Goal: Transaction & Acquisition: Purchase product/service

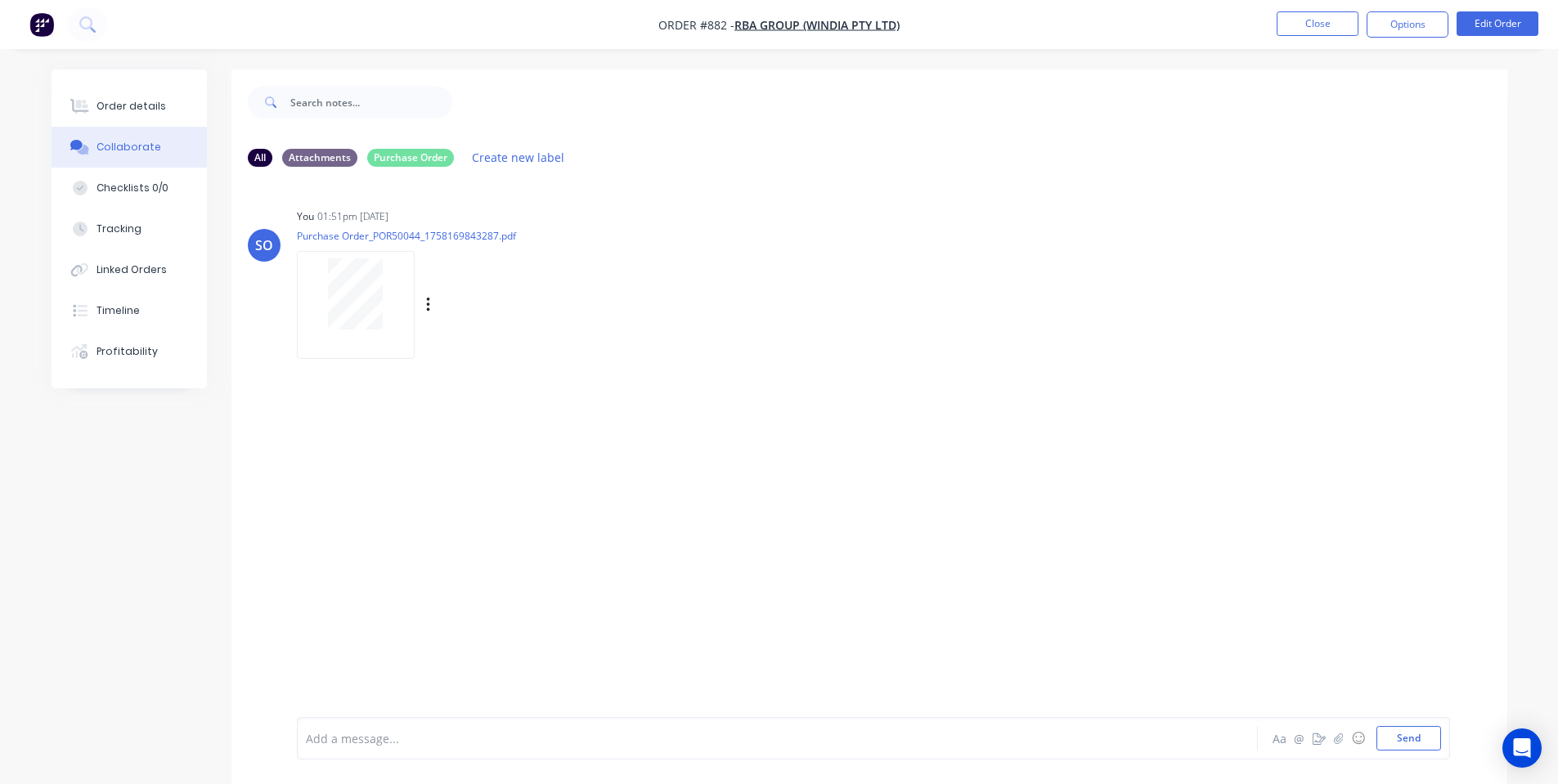
drag, startPoint x: 956, startPoint y: 397, endPoint x: 779, endPoint y: 209, distance: 258.2
click at [956, 397] on div "SO You 01:51pm [DATE] Purchase Order_POR50044_1758169843287.pdf Labels Download…" at bounding box center [869, 448] width 1276 height 537
click at [1257, 43] on nav "Order #882 - RBA Group (Windia Pty Ltd) Close Options Edit Order" at bounding box center [779, 25] width 1558 height 49
click at [1328, 24] on button "Close" at bounding box center [1318, 24] width 82 height 25
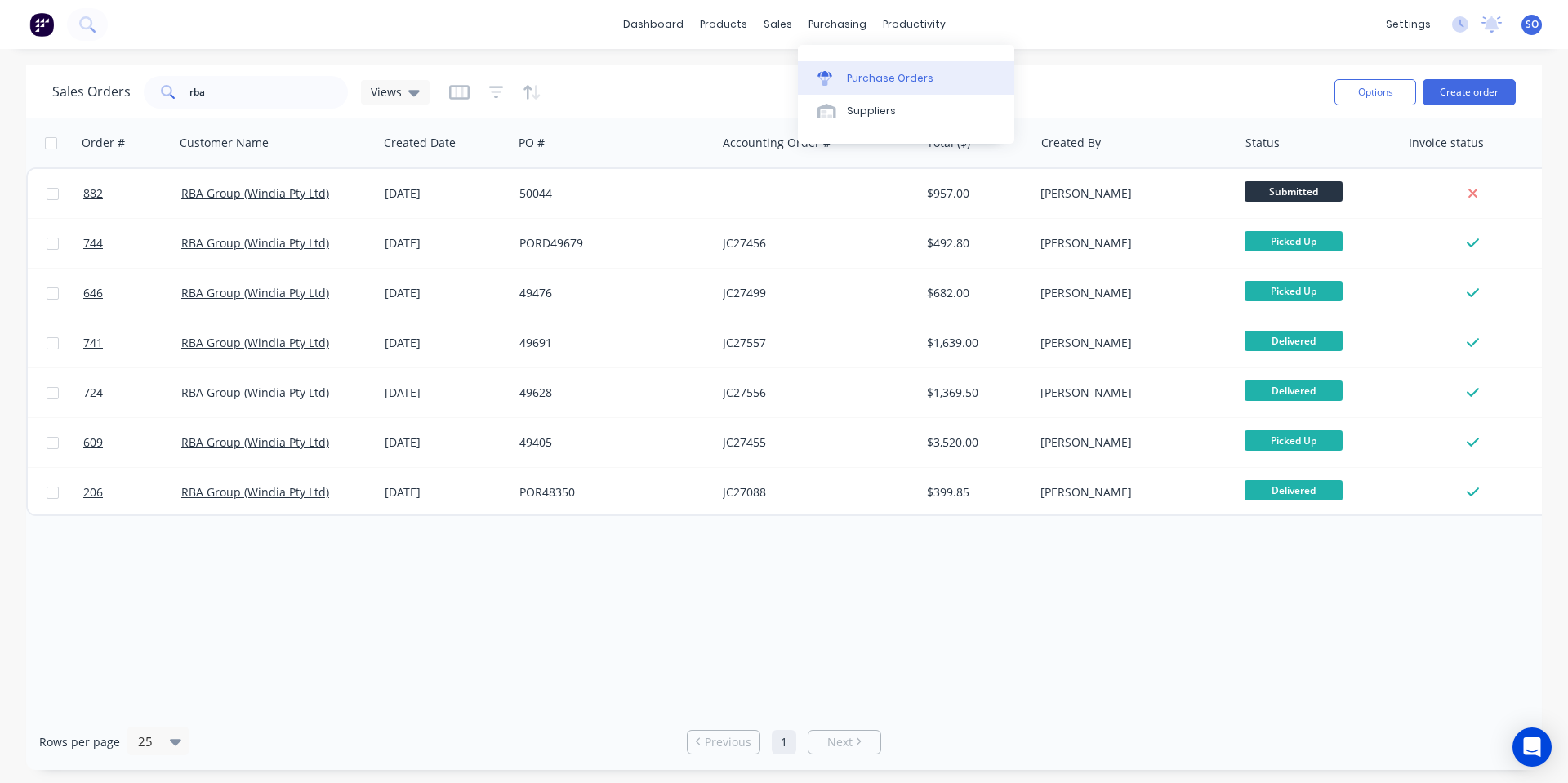
click at [880, 74] on div "Purchase Orders" at bounding box center [890, 78] width 87 height 15
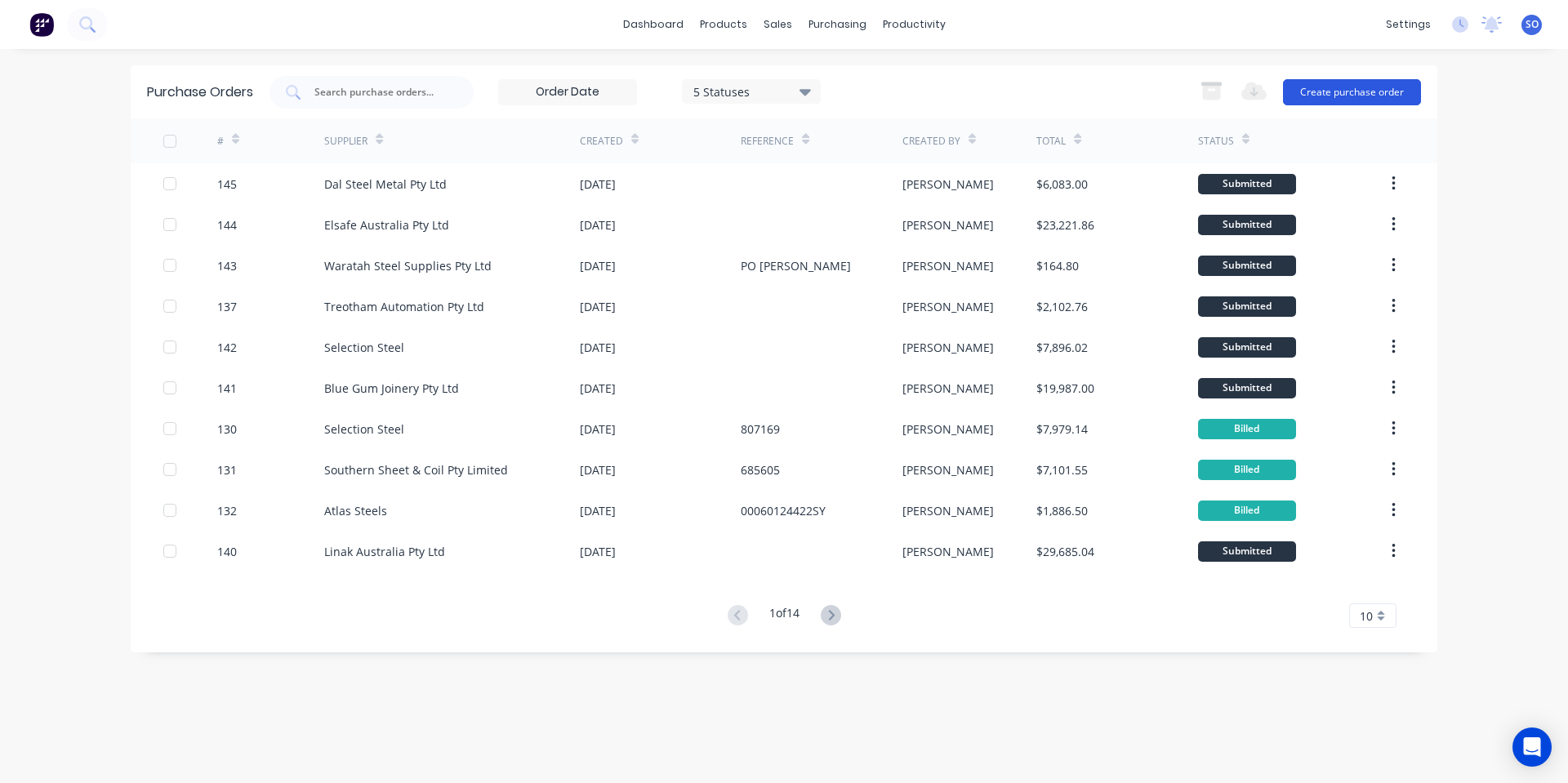
click at [1307, 91] on button "Create purchase order" at bounding box center [1352, 92] width 138 height 27
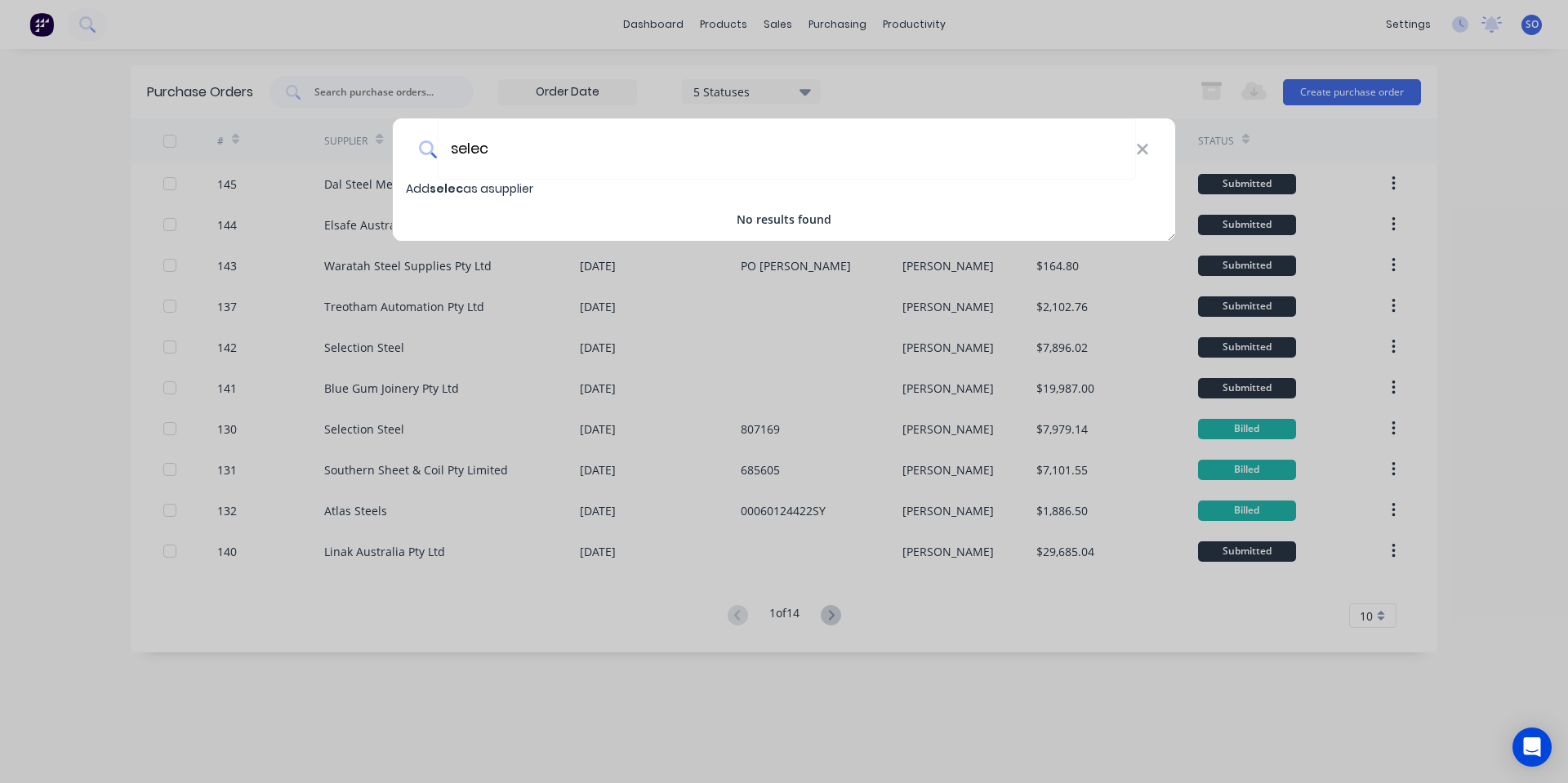
type input "select"
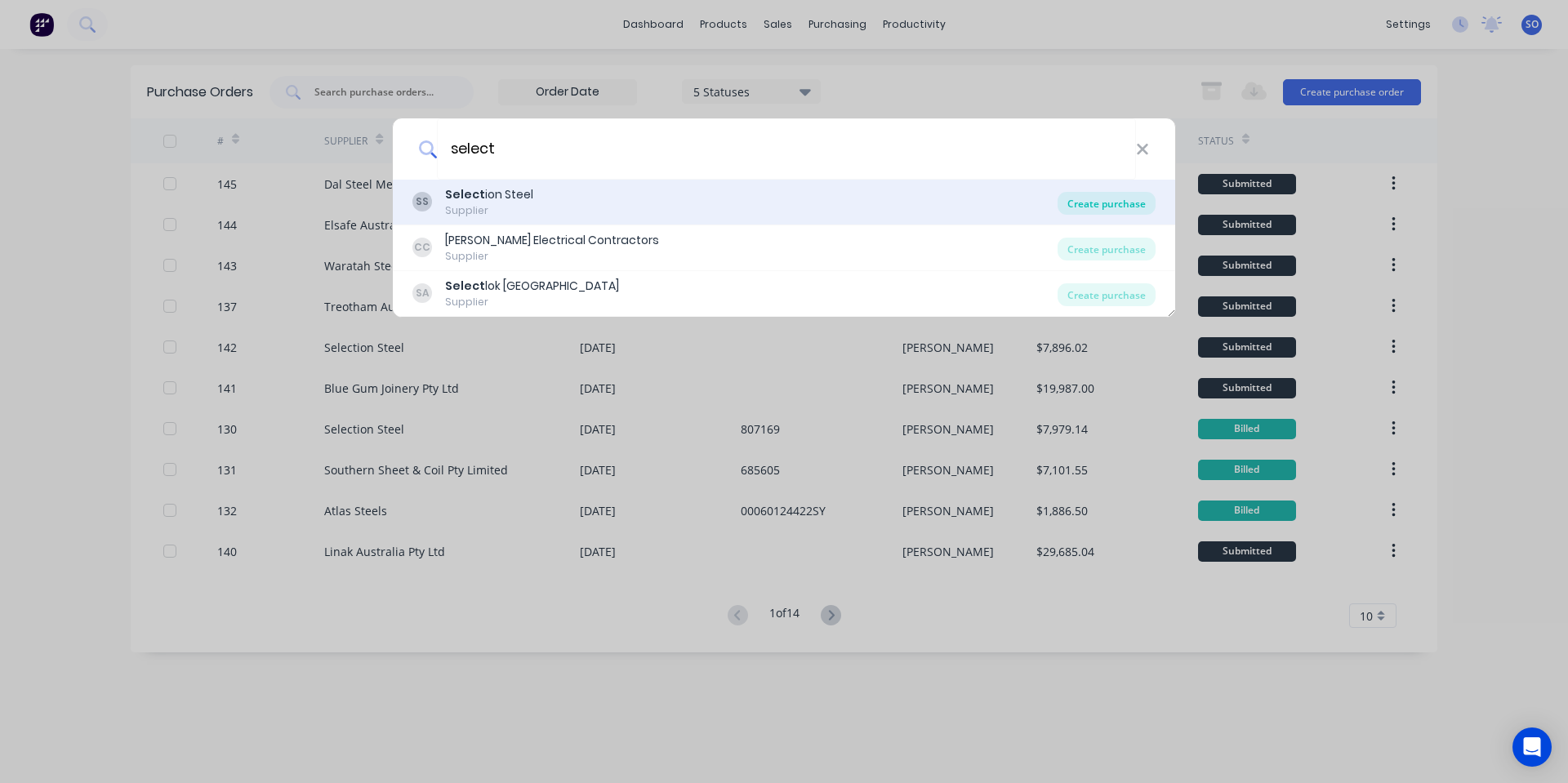
click at [1114, 200] on div "Create purchase" at bounding box center [1107, 203] width 98 height 23
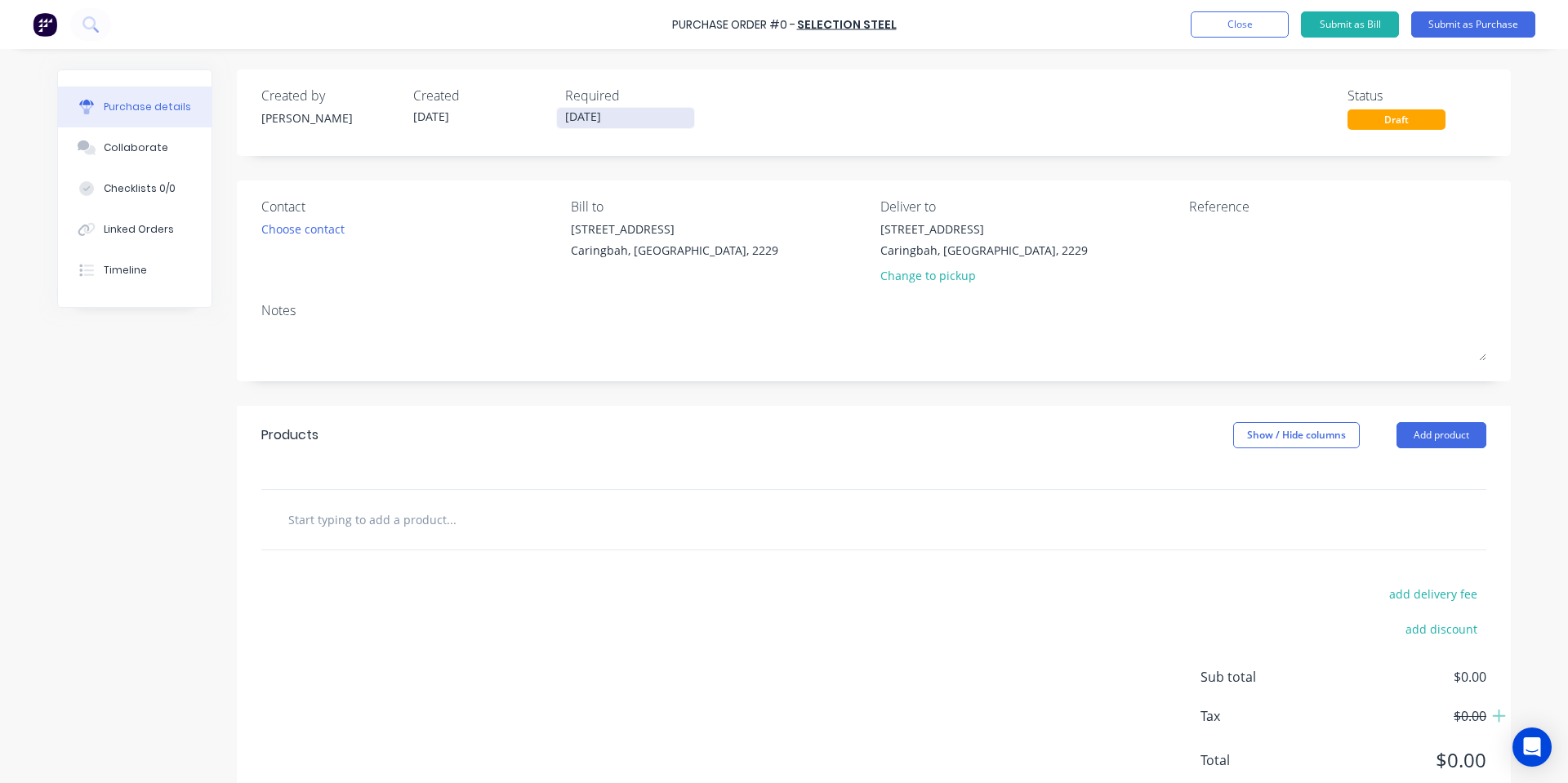
click at [618, 111] on input "[DATE]" at bounding box center [625, 118] width 137 height 21
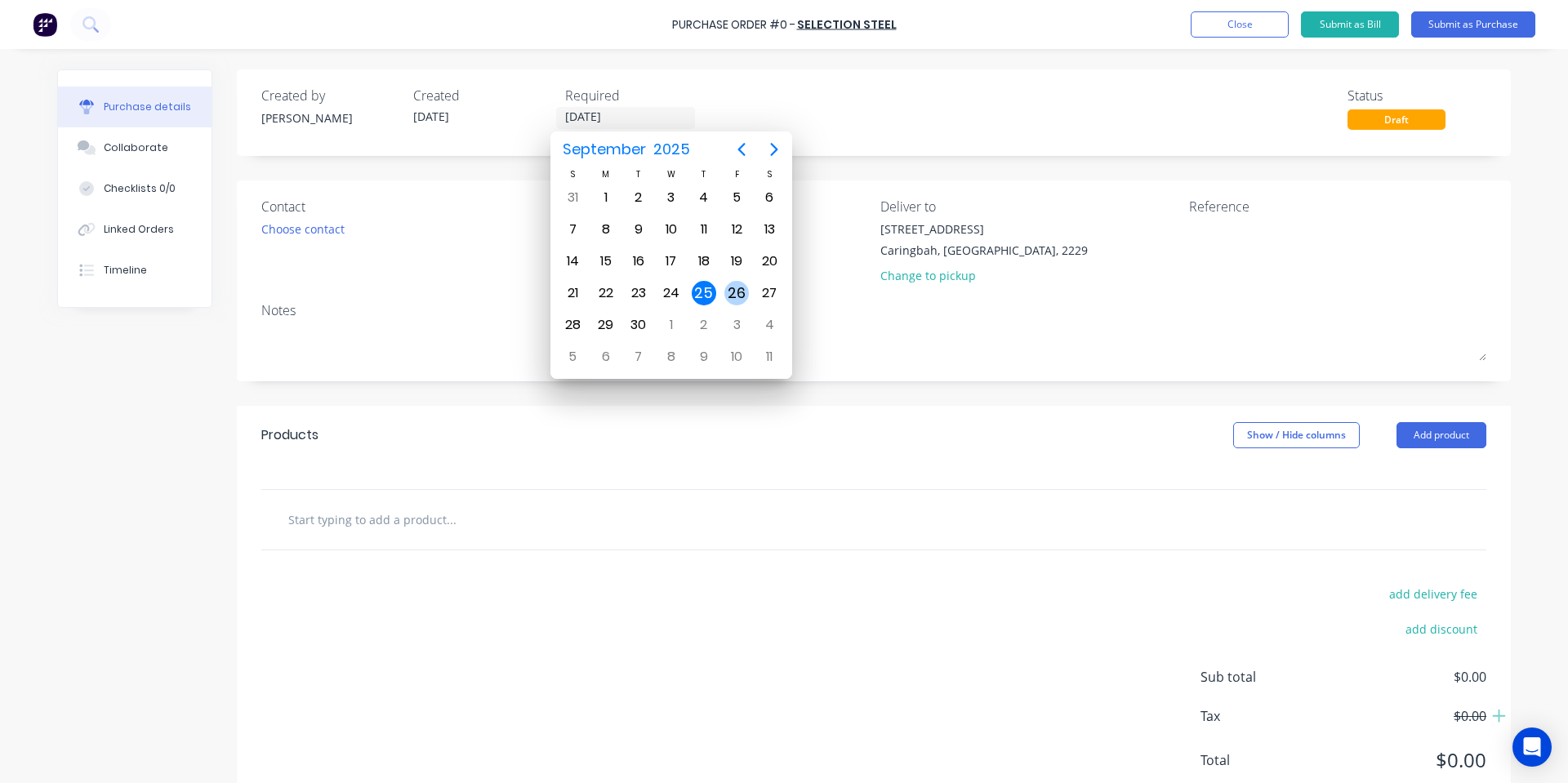
click at [722, 282] on div "26" at bounding box center [736, 293] width 32 height 31
type input "[DATE]"
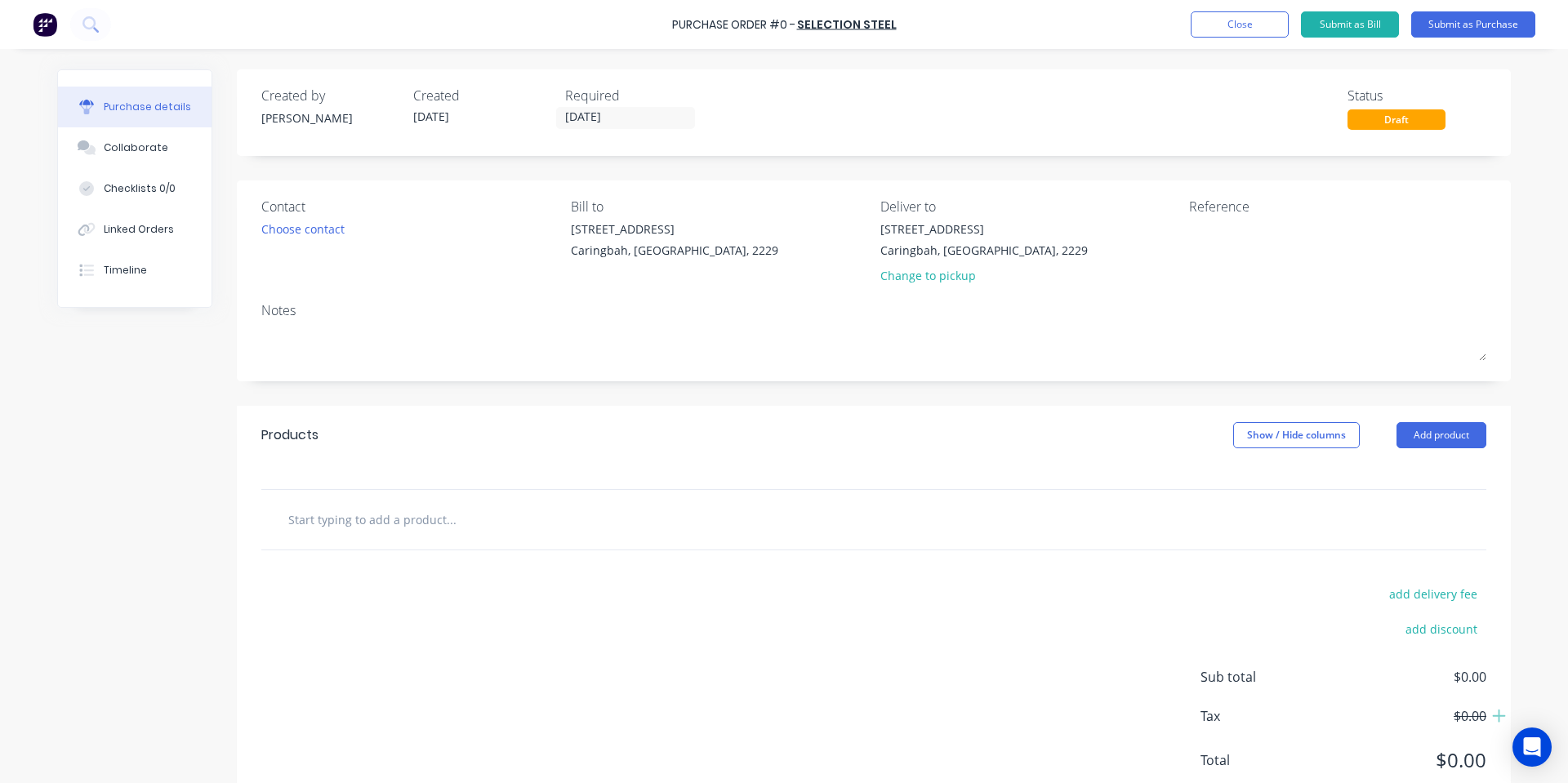
click at [1278, 84] on div "Created by Shane Created 25/09/25 Required 26/09/25 Status Draft" at bounding box center [874, 113] width 1274 height 87
drag, startPoint x: 355, startPoint y: 509, endPoint x: 356, endPoint y: 521, distance: 12.0
click at [356, 511] on input "text" at bounding box center [451, 518] width 327 height 32
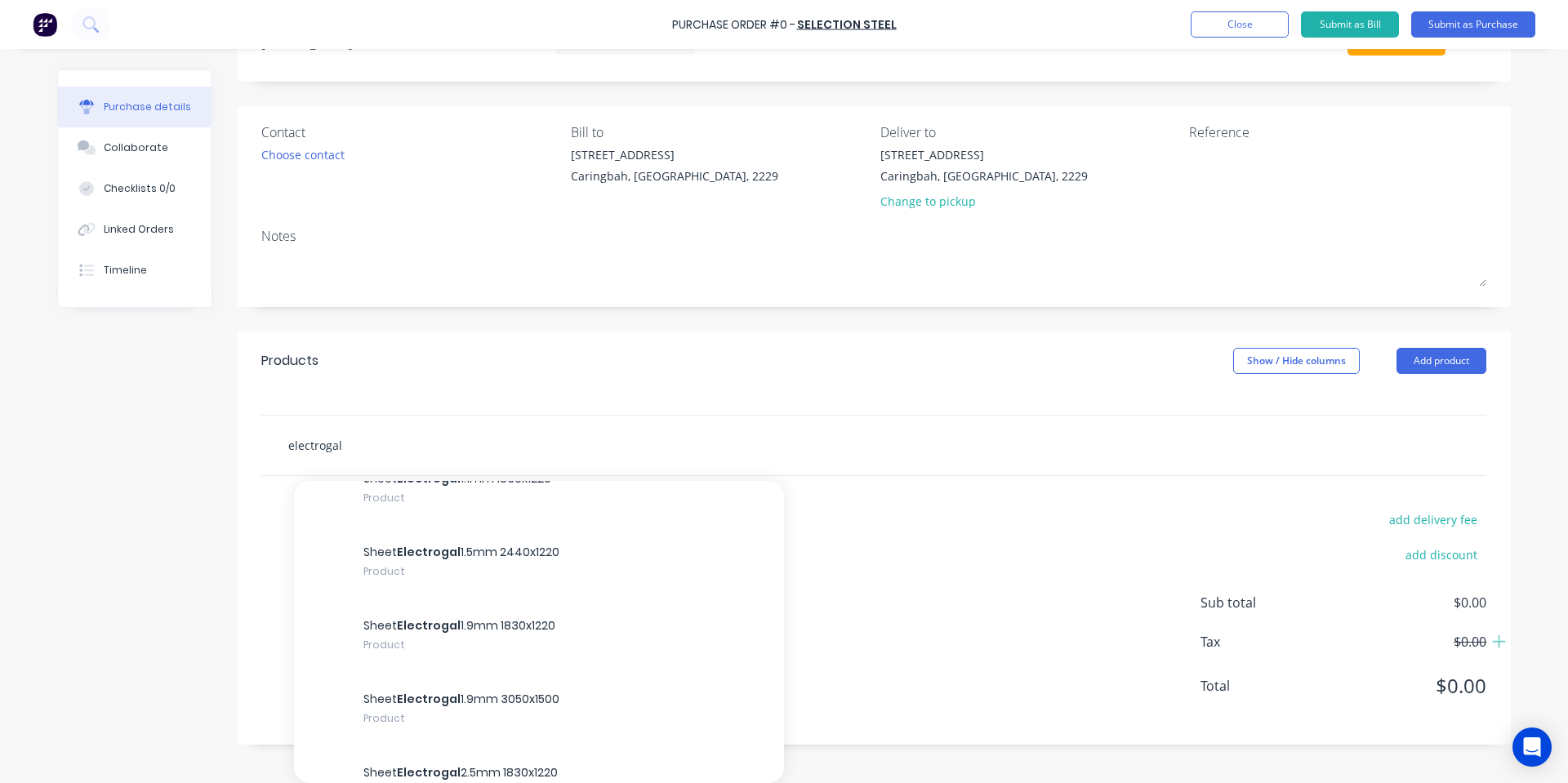
scroll to position [653, 0]
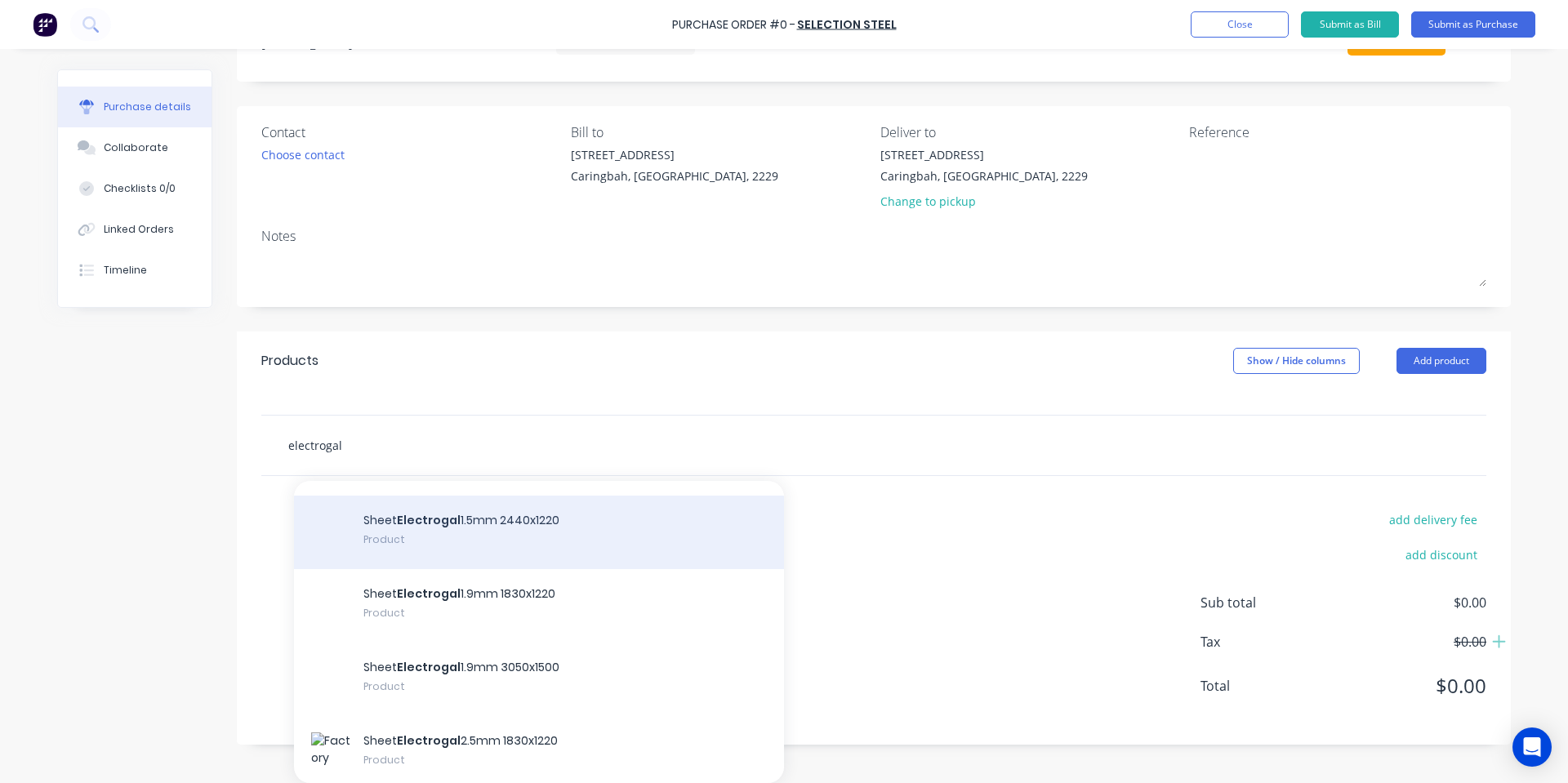
type input "electrogal"
click at [613, 537] on div "Sheet Electrogal 1.5mm 2440x1220 Product" at bounding box center [539, 532] width 490 height 74
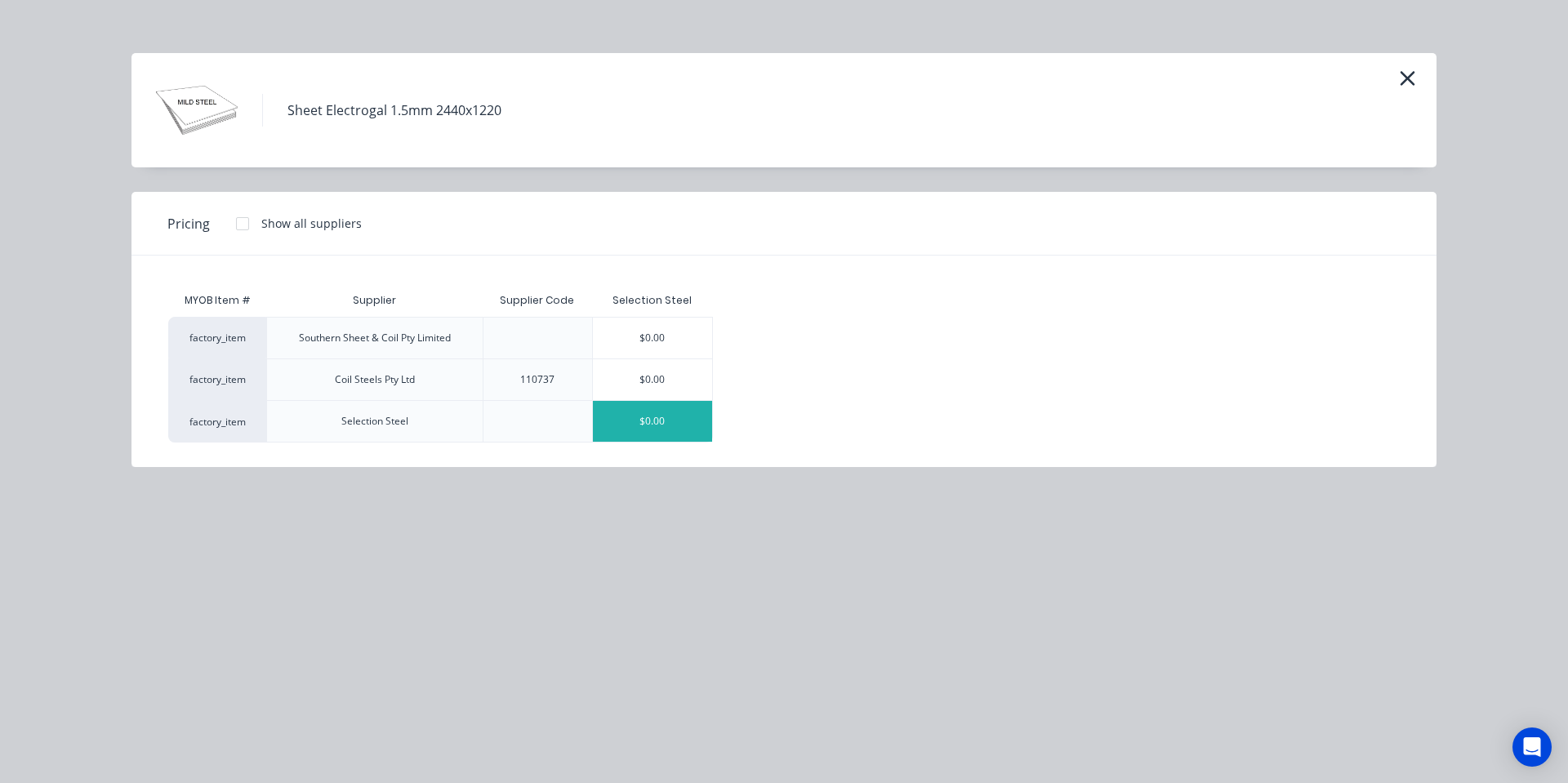
click at [652, 435] on div "$0.00" at bounding box center [652, 422] width 119 height 41
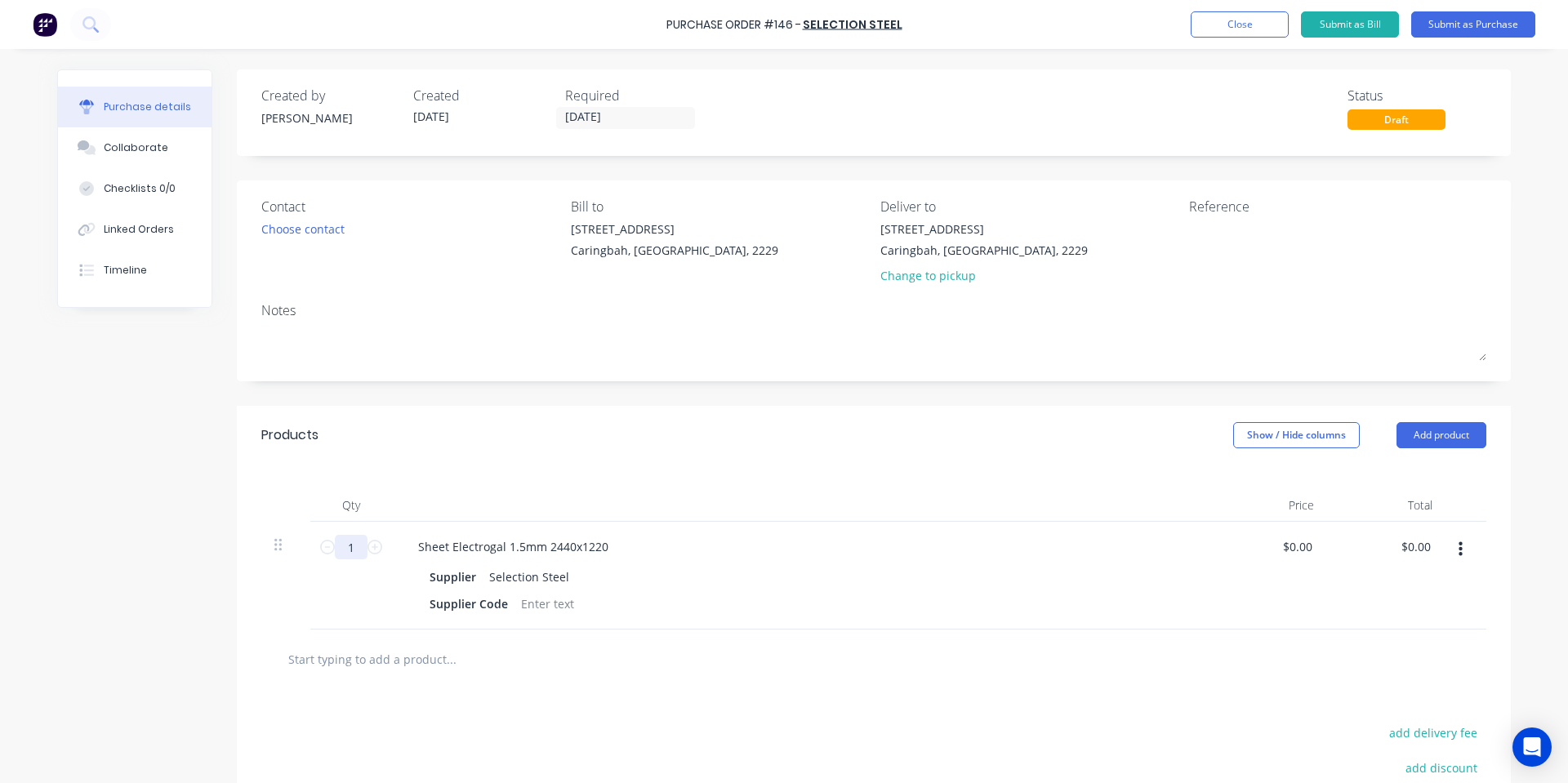
click at [334, 554] on input "1" at bounding box center [350, 547] width 32 height 25
type input "28"
click at [1292, 542] on input "0.00" at bounding box center [1300, 547] width 31 height 24
click at [787, 604] on div "Supplier Code" at bounding box center [797, 604] width 748 height 24
click at [1287, 557] on input "0.00" at bounding box center [1300, 547] width 31 height 24
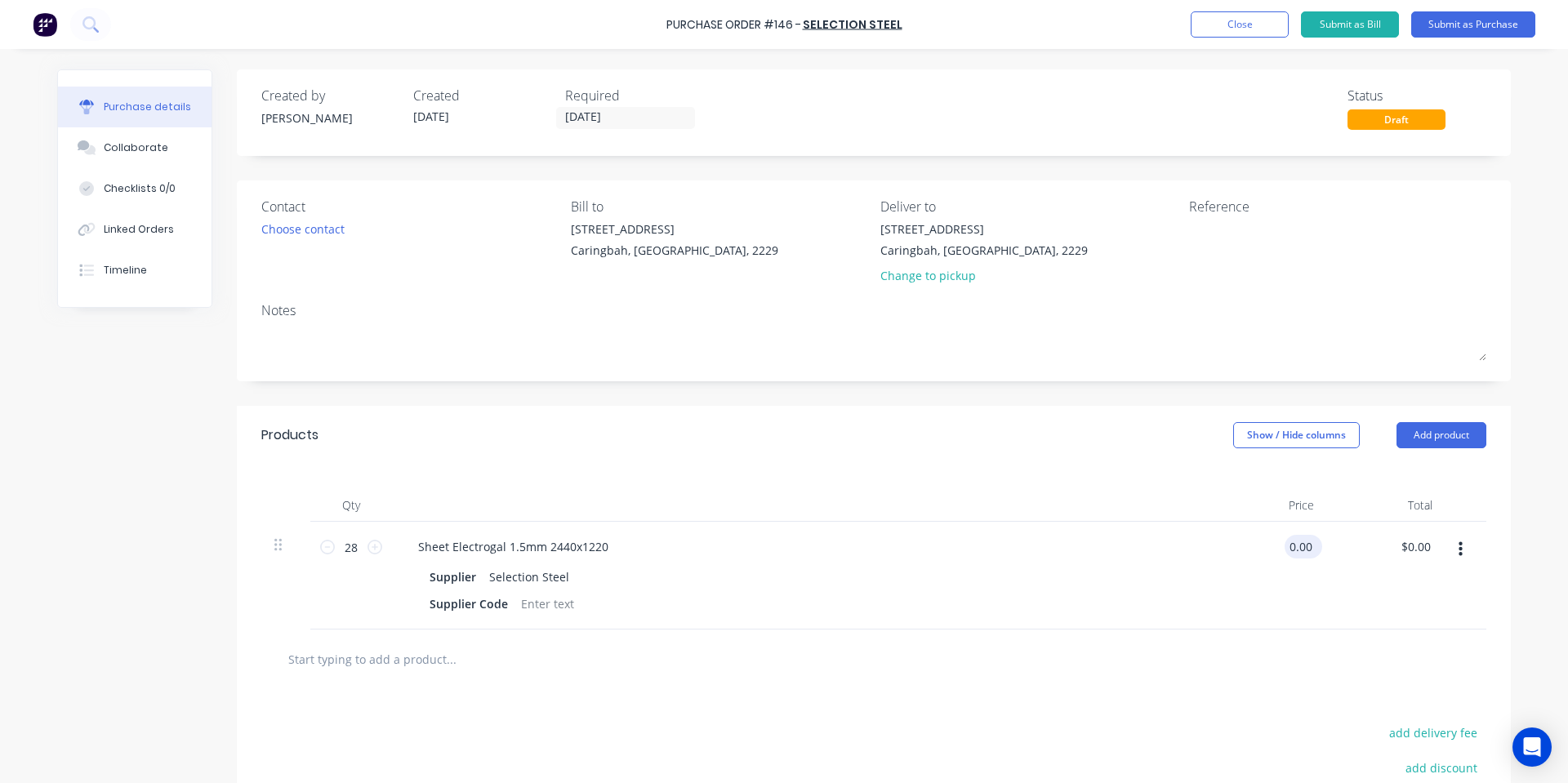
click at [1287, 557] on input "0.00" at bounding box center [1300, 547] width 31 height 24
type input "2"
type input "$63.16"
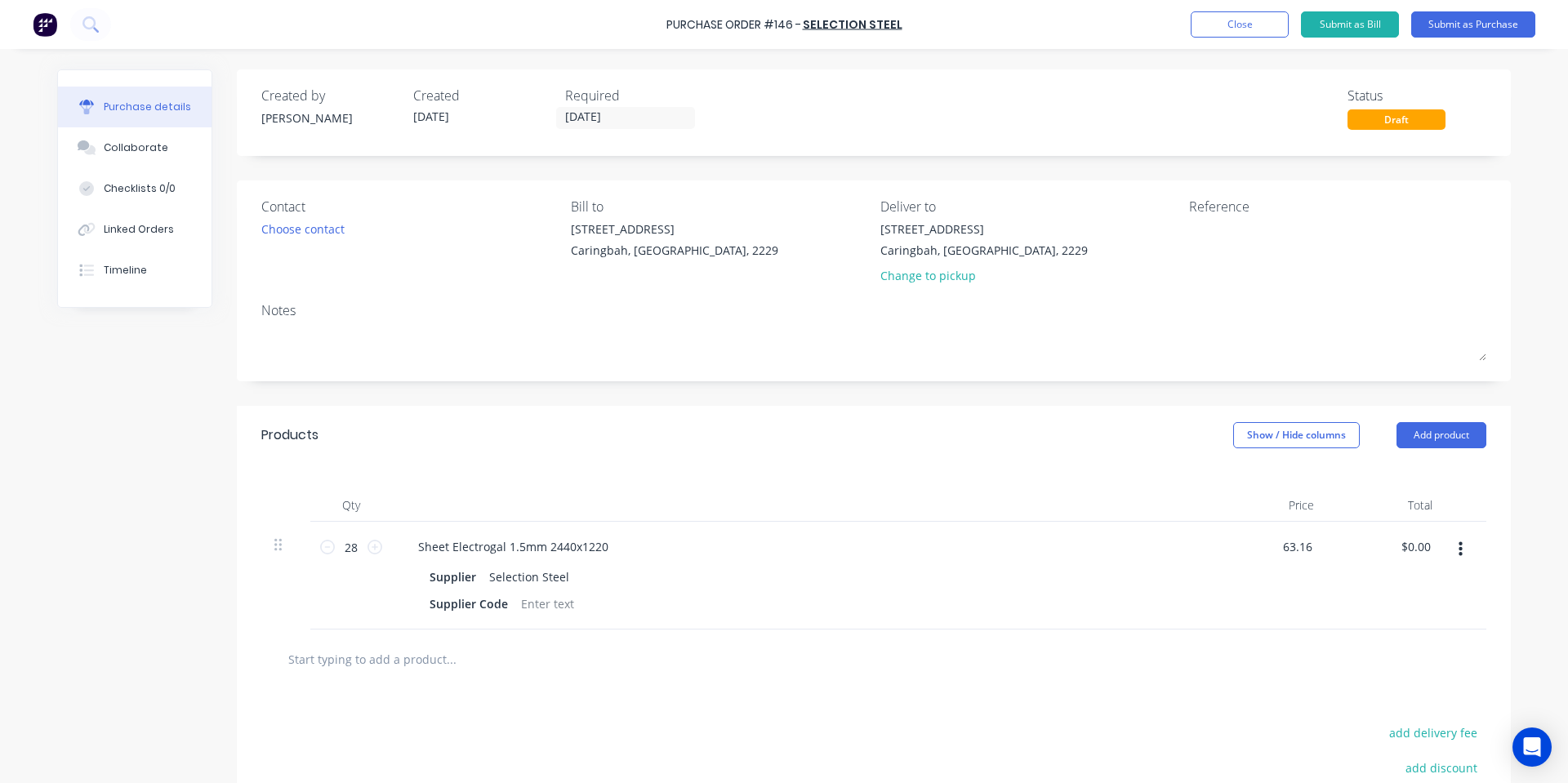
type input "$1,768.48"
click at [340, 544] on input "28" at bounding box center [350, 547] width 32 height 25
type input "2"
type input "$126.32"
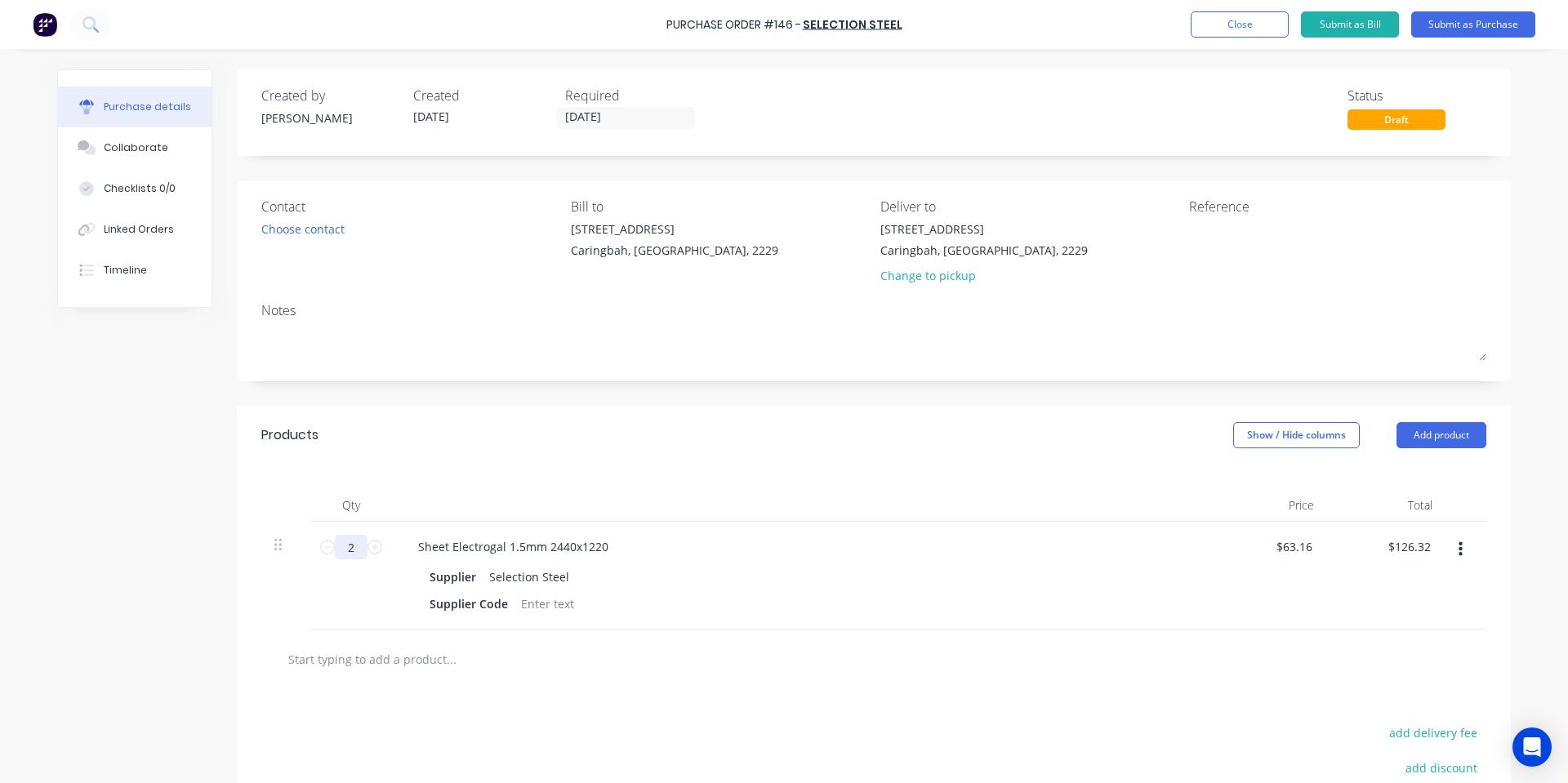
type input "29"
type input "$1,831.64"
type input "29"
click at [533, 593] on div at bounding box center [547, 604] width 66 height 24
click at [602, 467] on div "Qty Price Total 29 29 Sheet Electrogal 1.5mm 2440x1220 Supplier Selection Steel…" at bounding box center [874, 547] width 1274 height 165
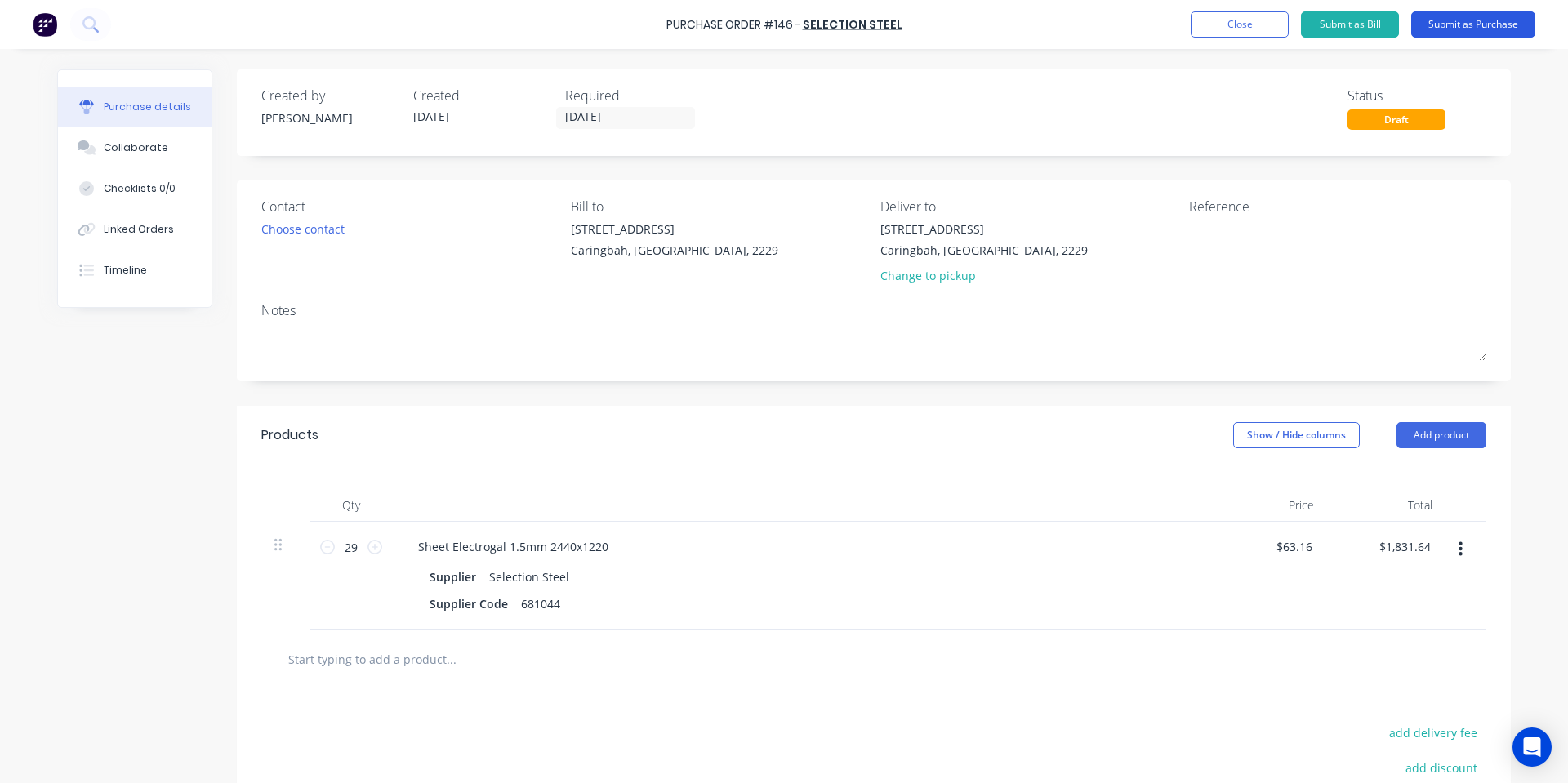
click at [1516, 17] on button "Submit as Purchase" at bounding box center [1473, 25] width 124 height 27
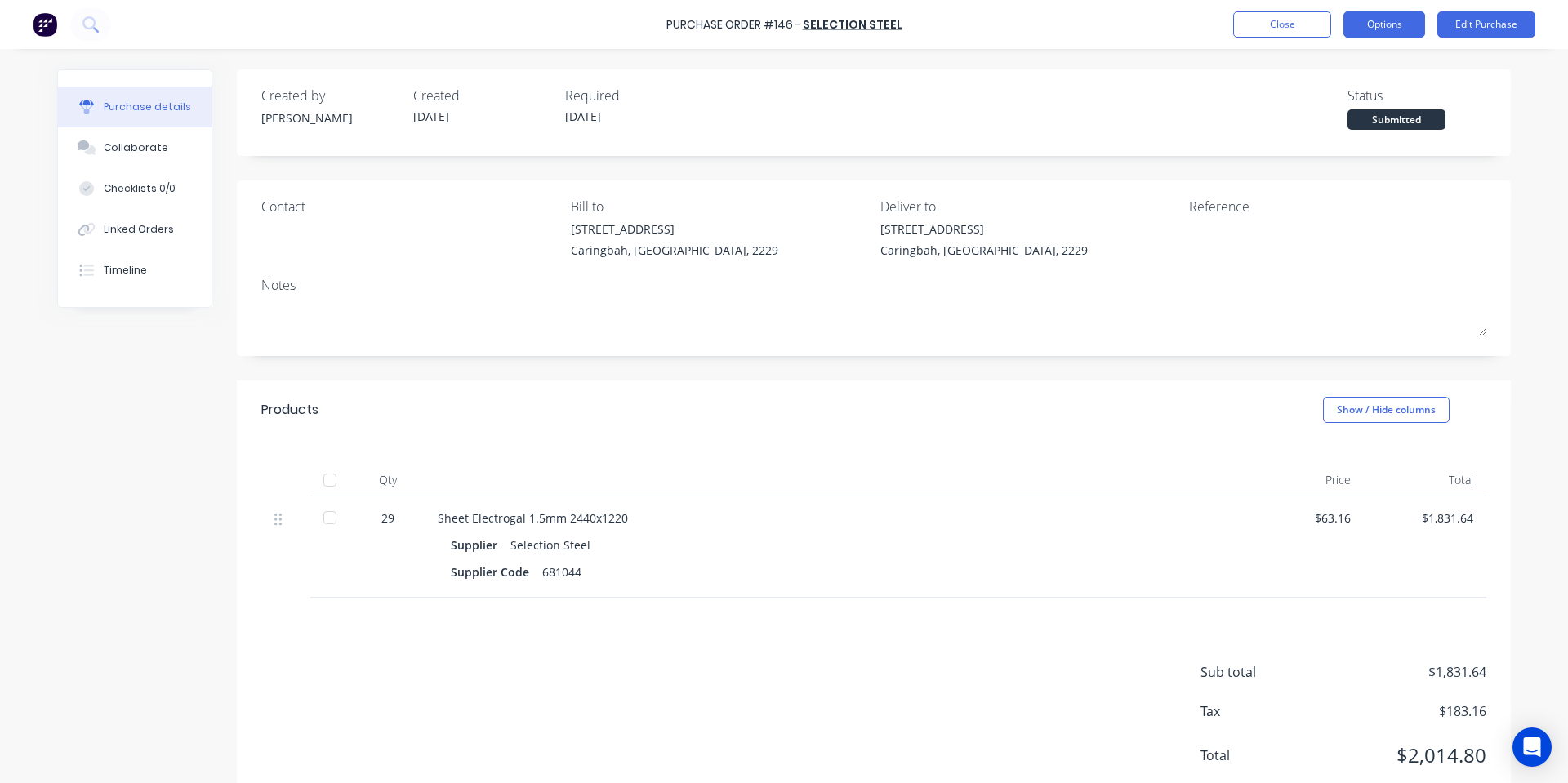
click at [1415, 21] on button "Options" at bounding box center [1383, 25] width 82 height 27
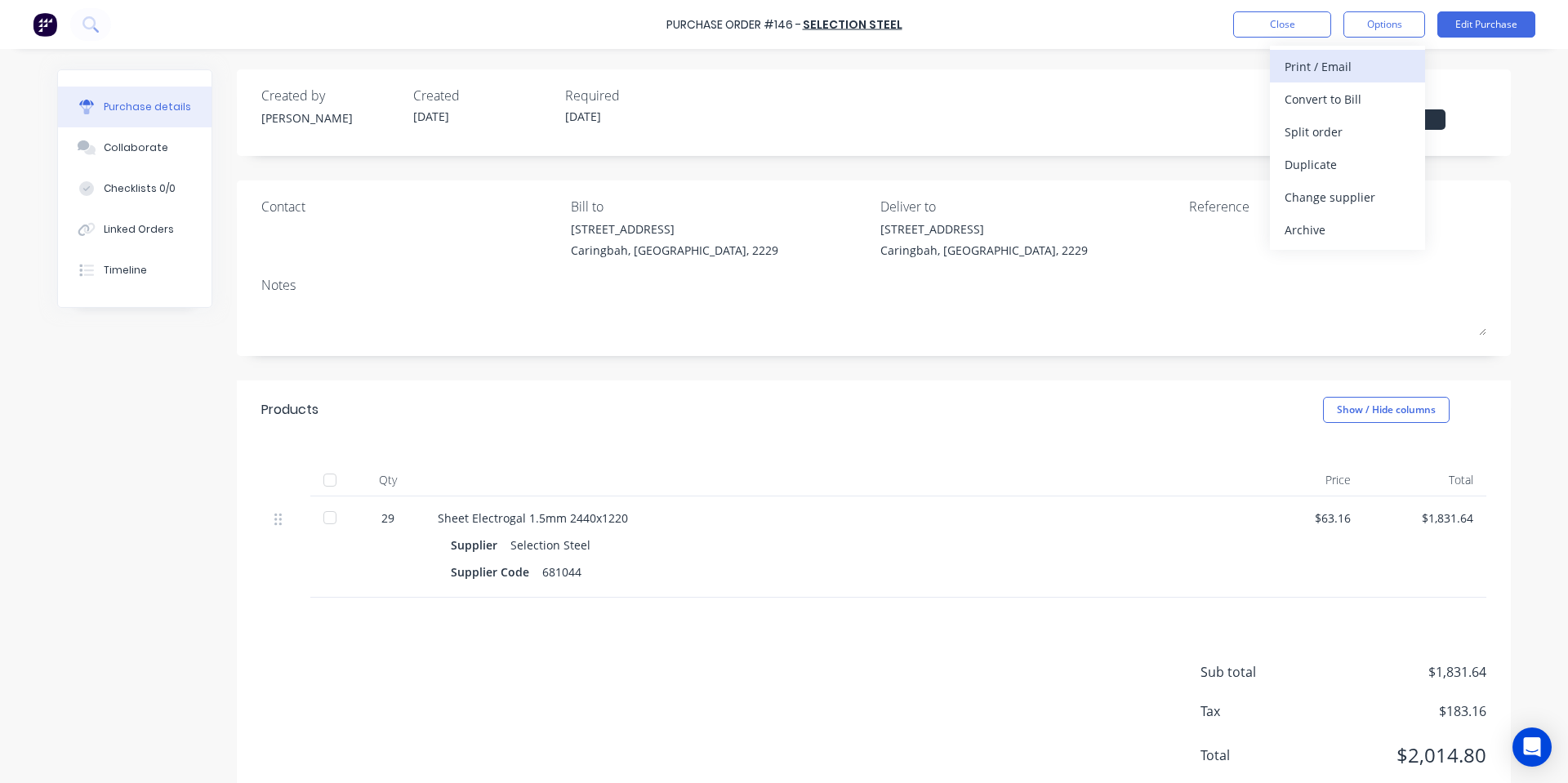
click at [1349, 63] on div "Print / Email" at bounding box center [1348, 67] width 126 height 24
click at [1336, 103] on div "With pricing" at bounding box center [1348, 99] width 126 height 24
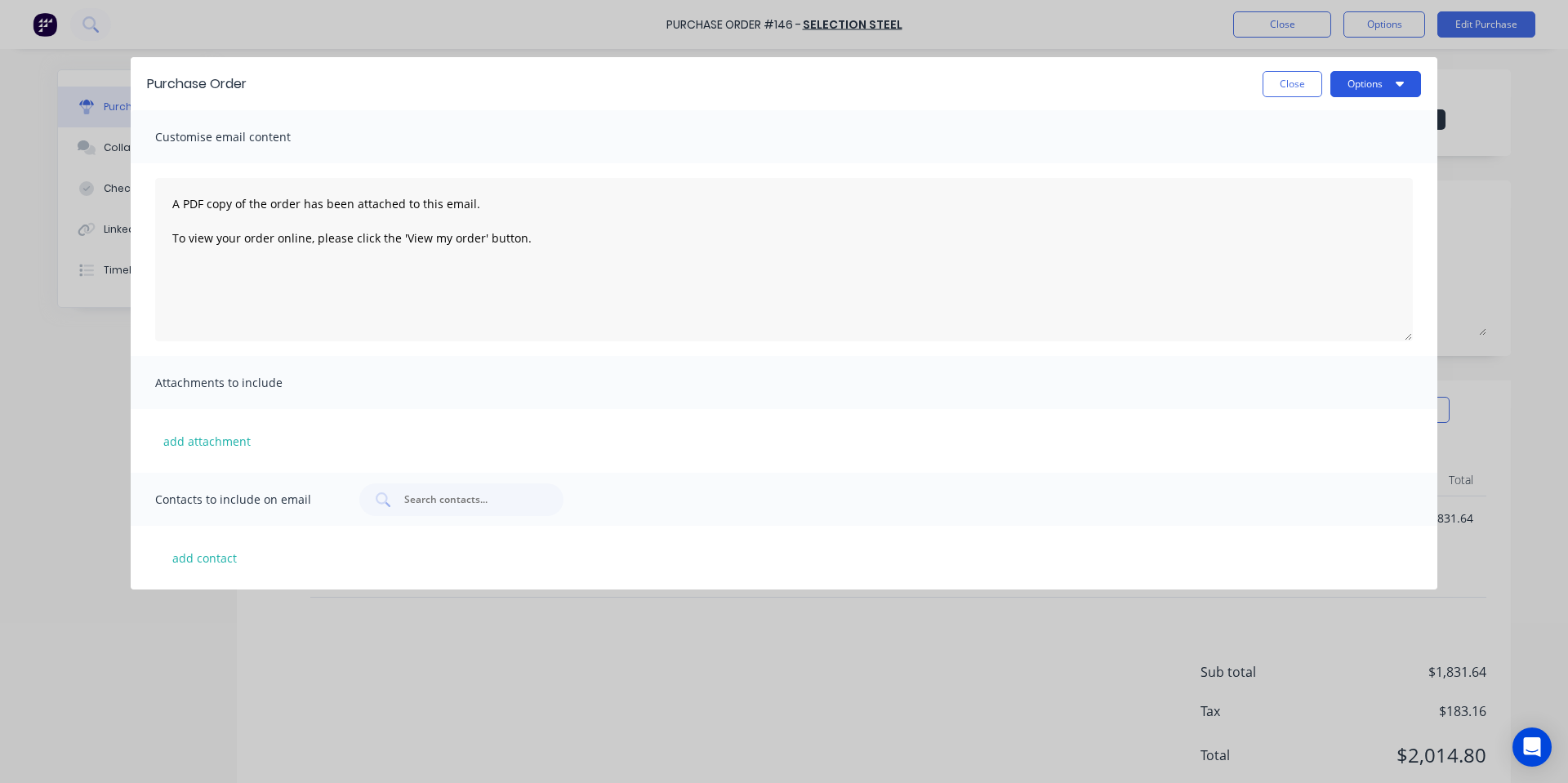
click at [1365, 77] on button "Options" at bounding box center [1375, 84] width 90 height 27
click at [1343, 120] on div "Preview" at bounding box center [1344, 125] width 126 height 24
click at [1273, 90] on button "Close" at bounding box center [1292, 84] width 60 height 27
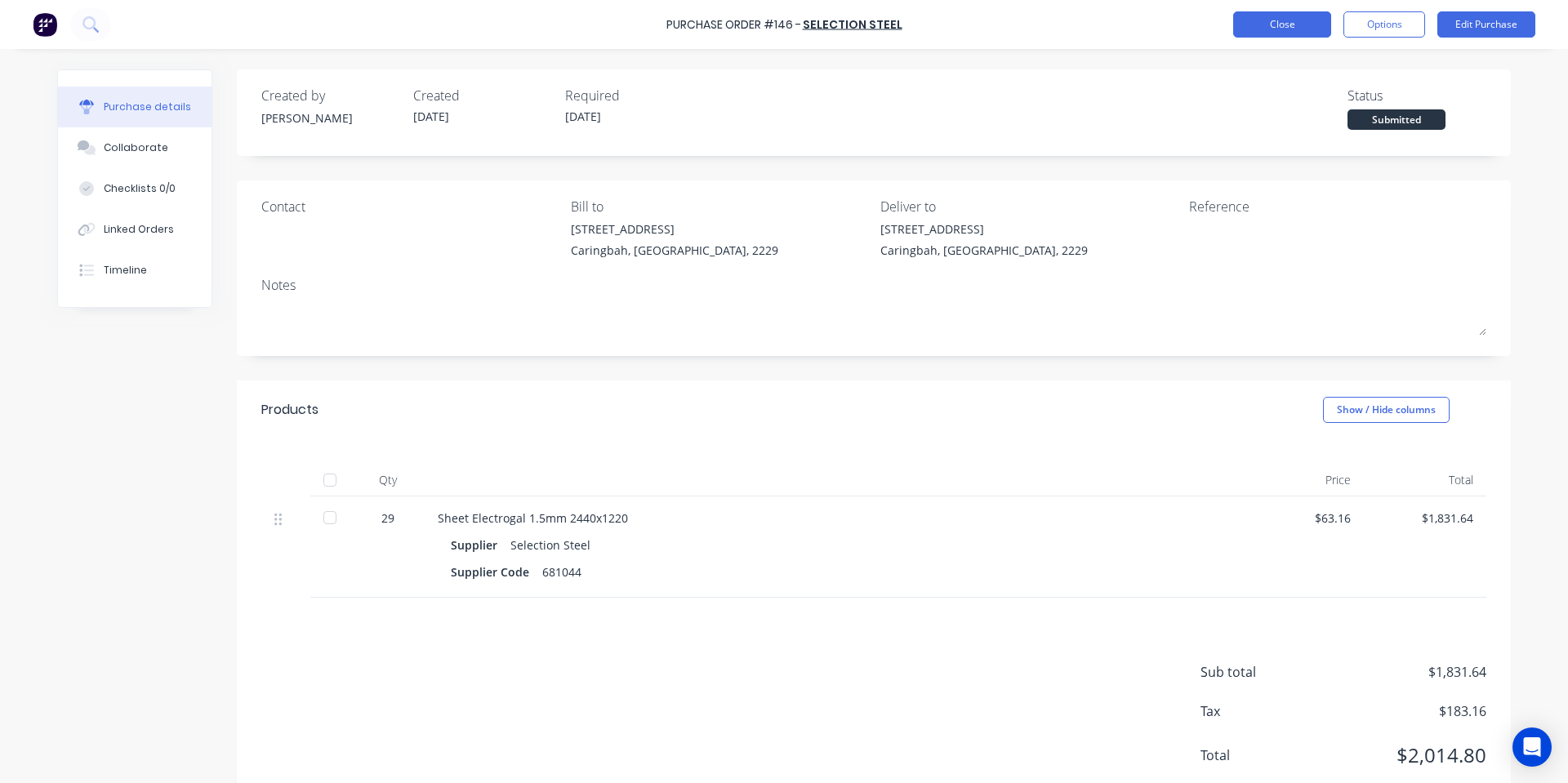
click at [1255, 27] on button "Close" at bounding box center [1282, 25] width 98 height 27
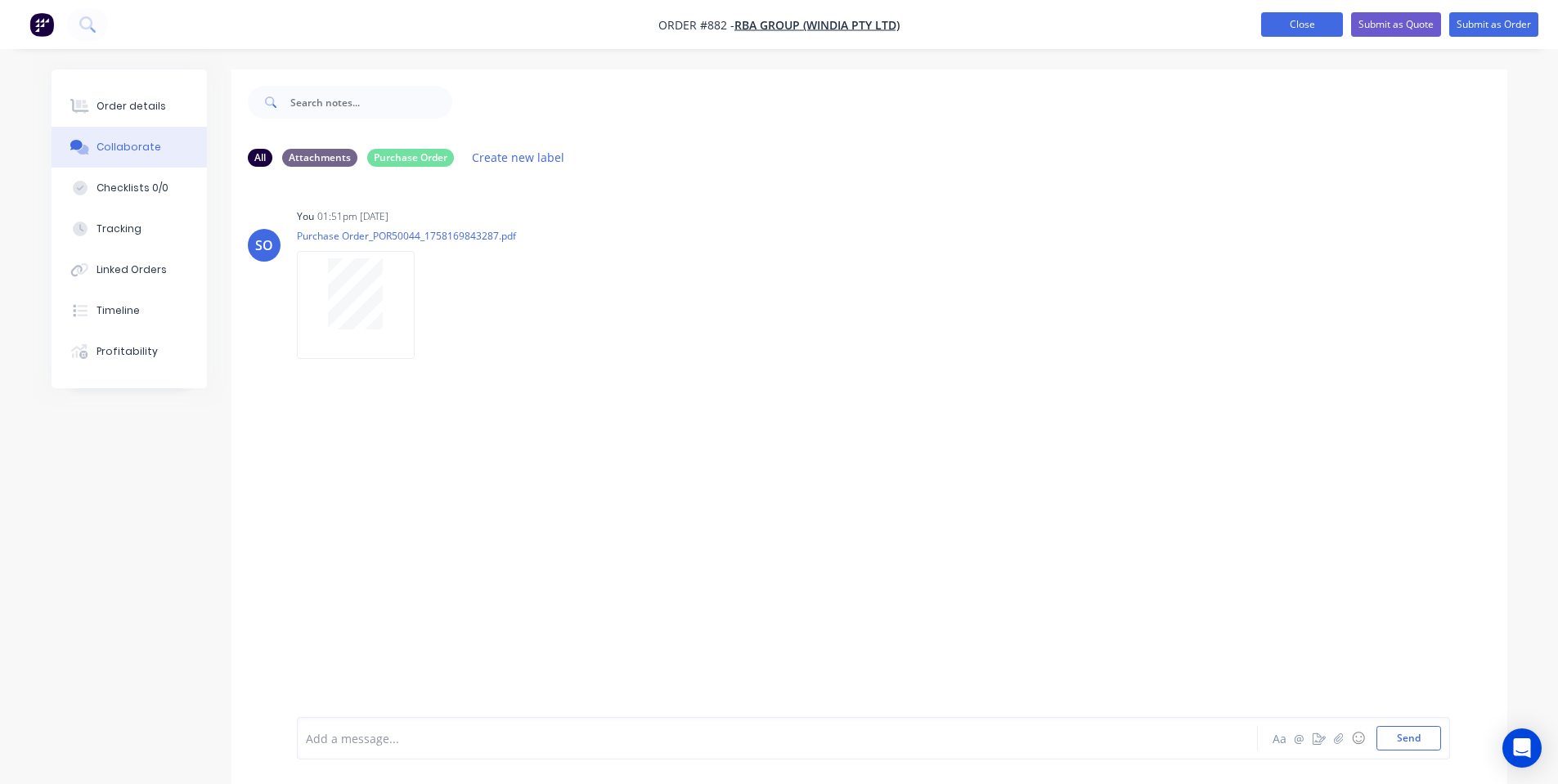
drag, startPoint x: 0, startPoint y: 0, endPoint x: 1294, endPoint y: 27, distance: 1294.3
click at [1294, 27] on button "Close" at bounding box center [1302, 24] width 82 height 25
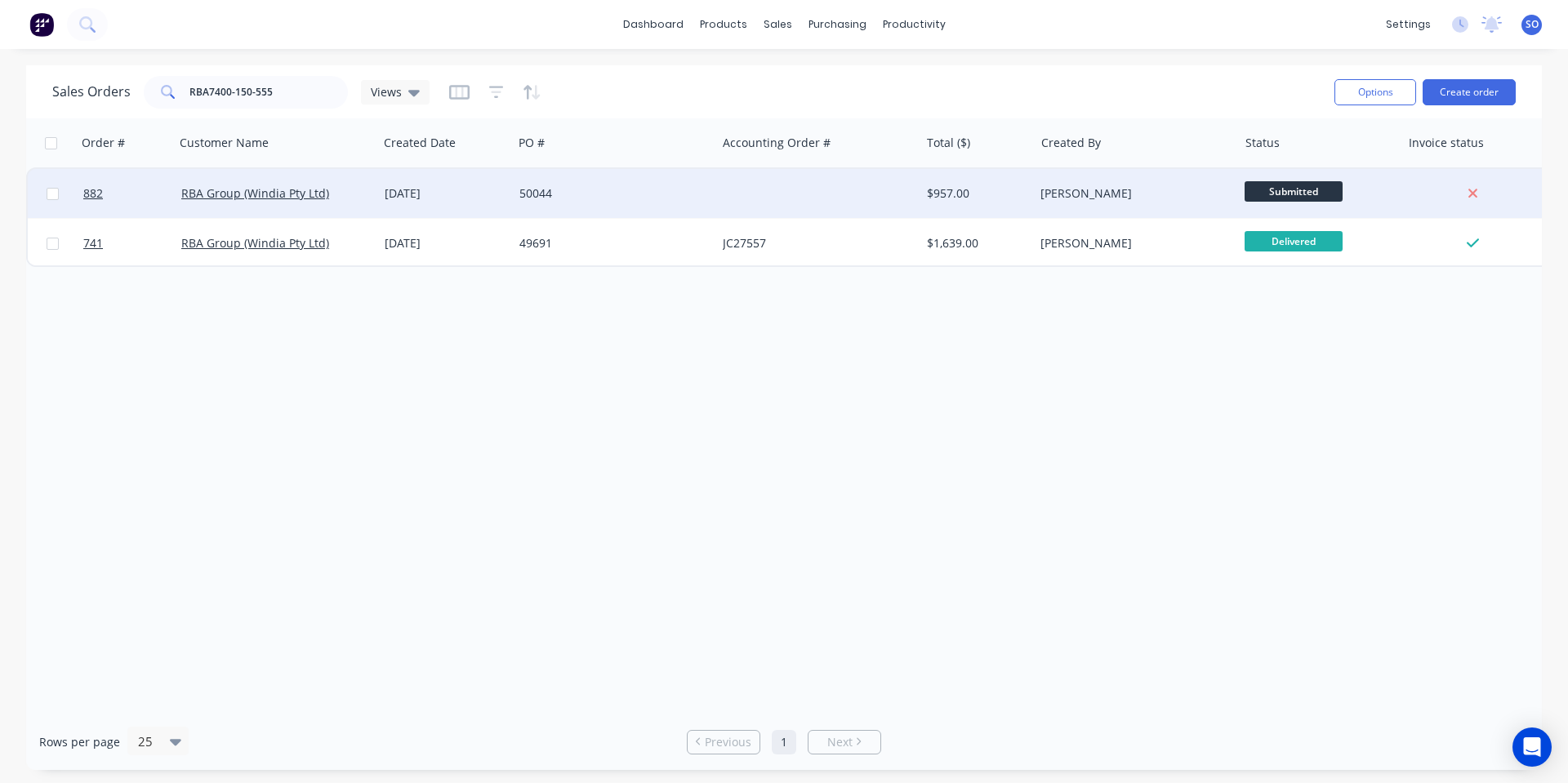
click at [736, 200] on div at bounding box center [817, 194] width 204 height 49
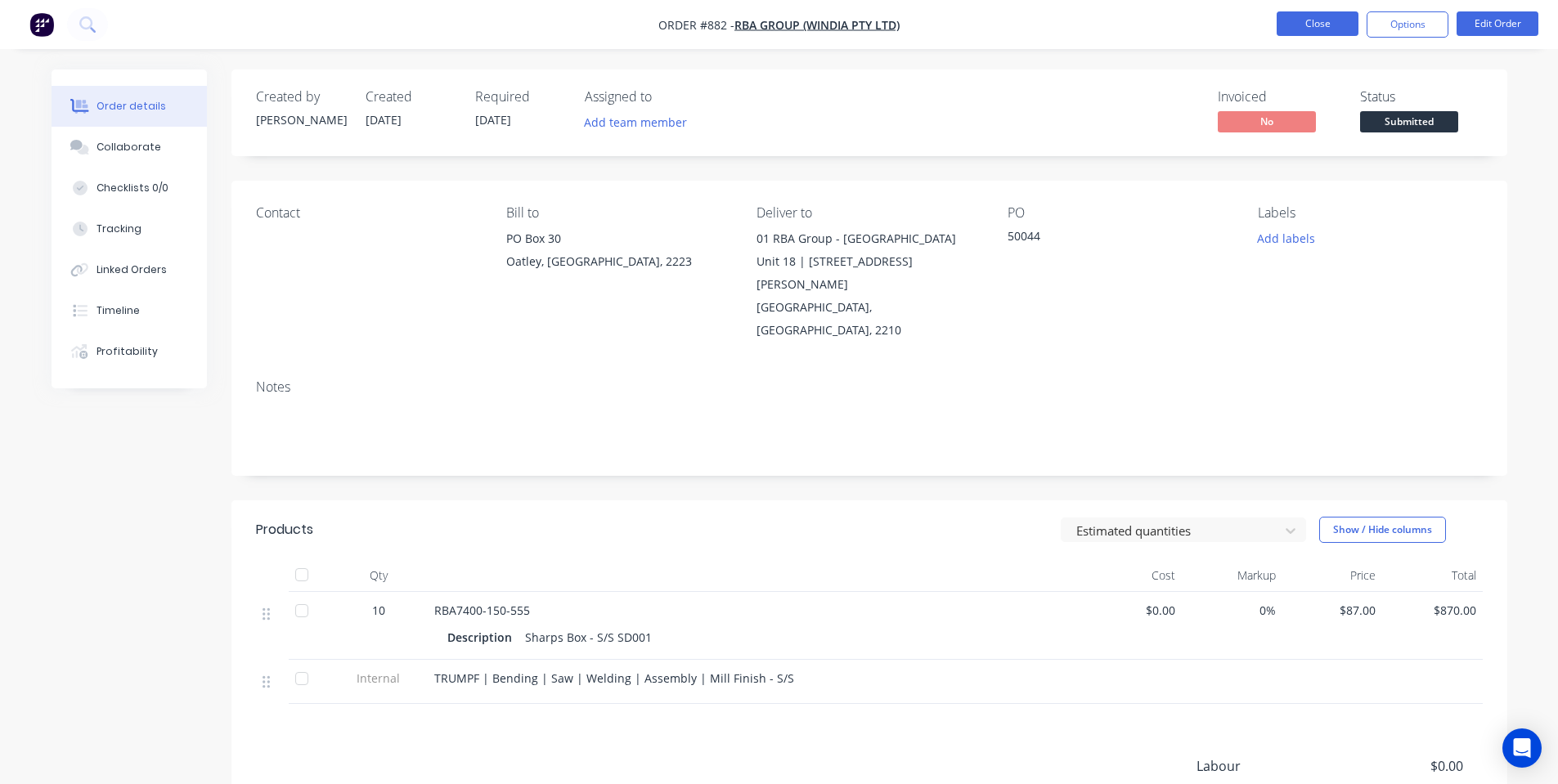
click at [1312, 12] on button "Close" at bounding box center [1318, 24] width 82 height 25
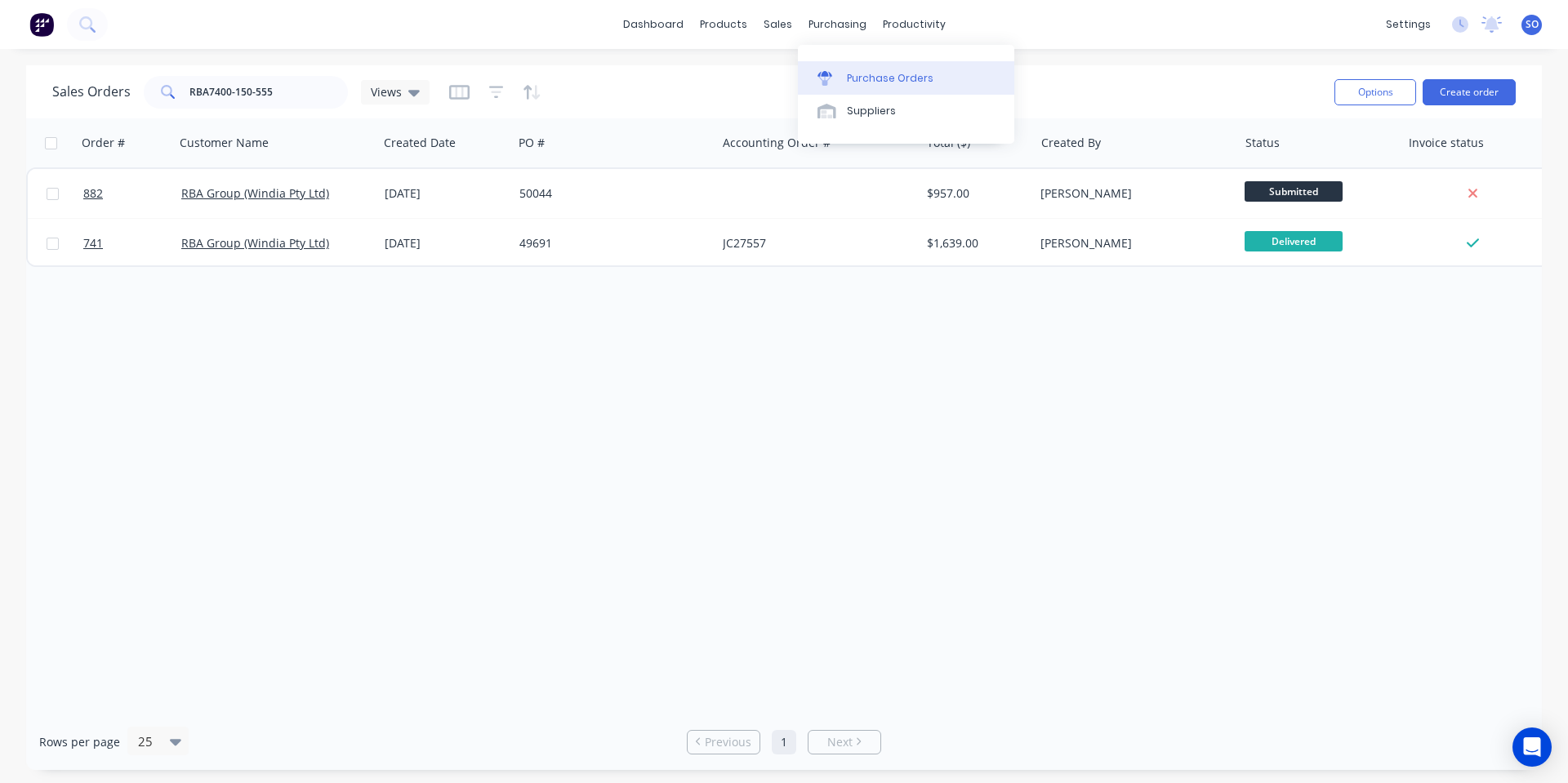
click at [872, 78] on div "Purchase Orders" at bounding box center [890, 78] width 87 height 15
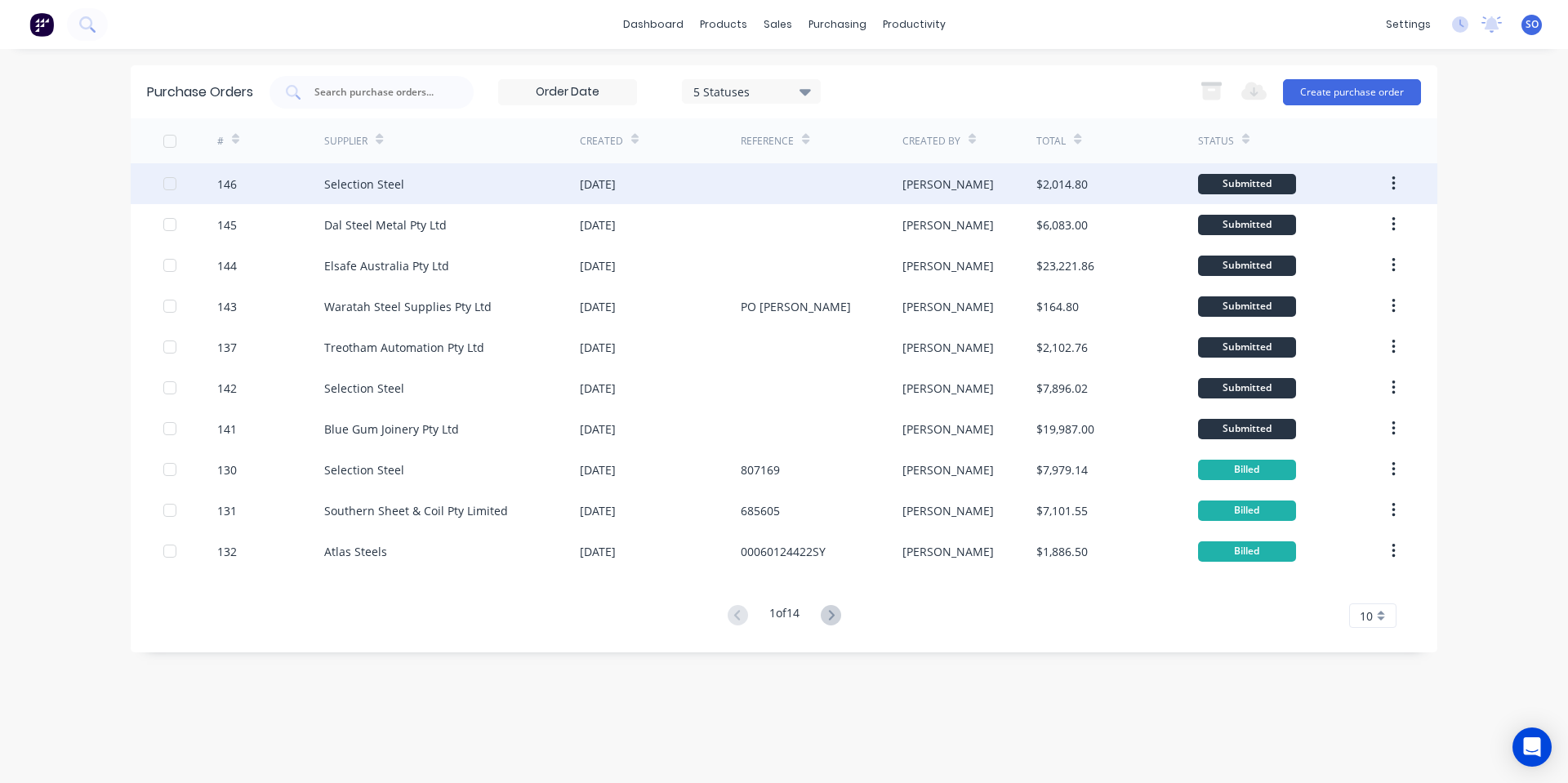
click at [468, 189] on div "Selection Steel" at bounding box center [452, 184] width 256 height 41
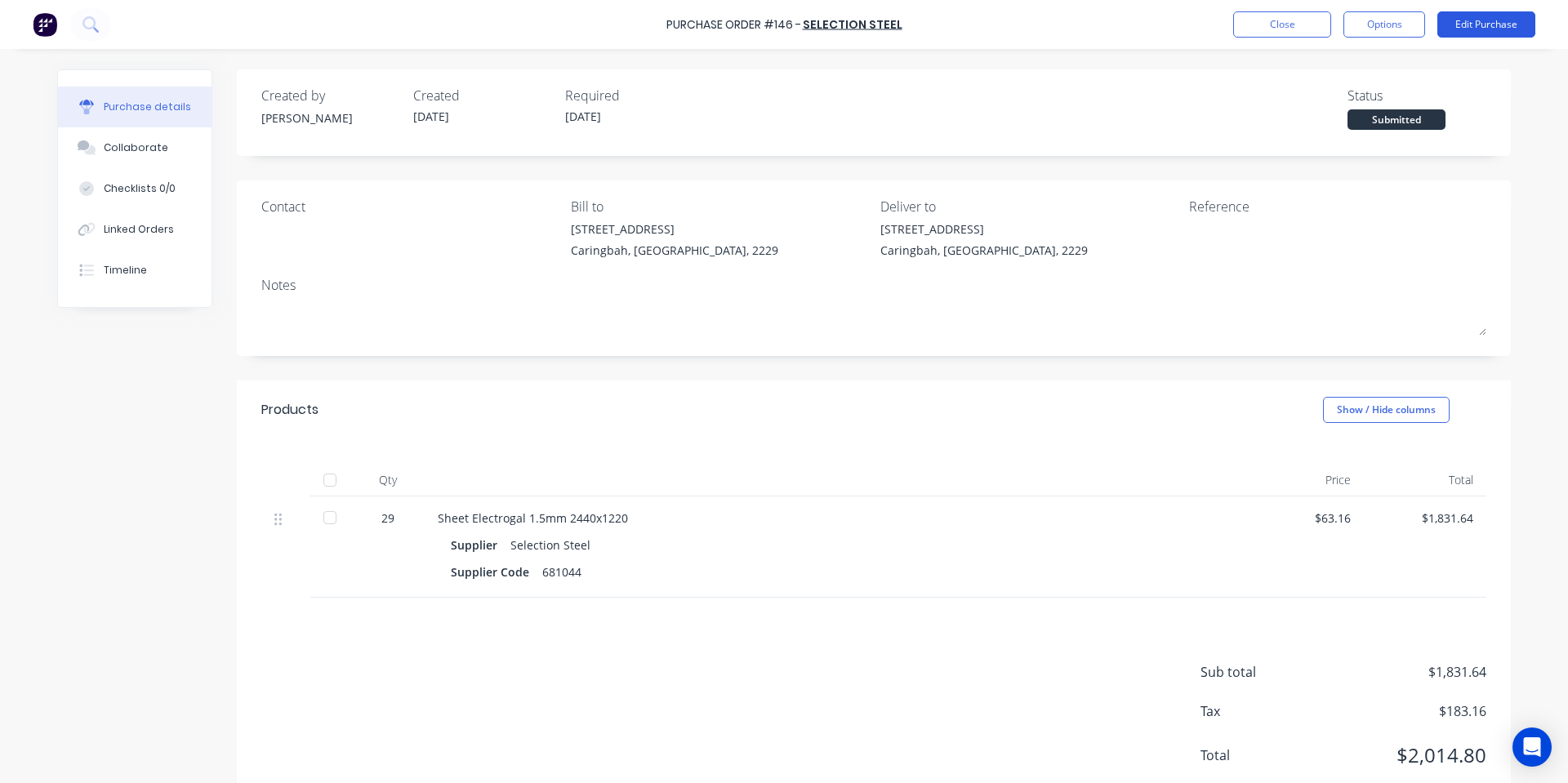
click at [1459, 17] on button "Edit Purchase" at bounding box center [1486, 25] width 98 height 27
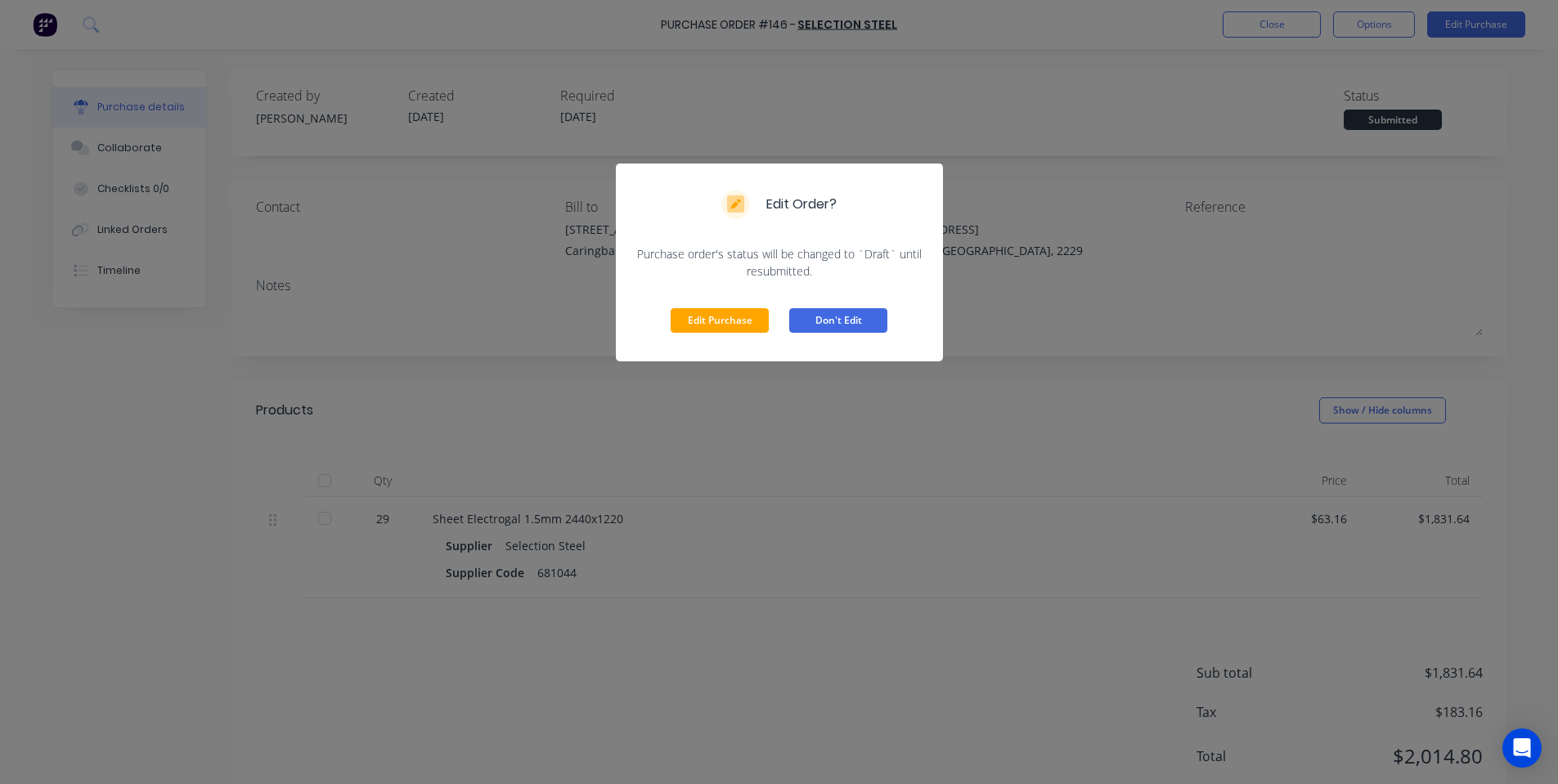
click at [826, 315] on button "Don't Edit" at bounding box center [839, 320] width 99 height 25
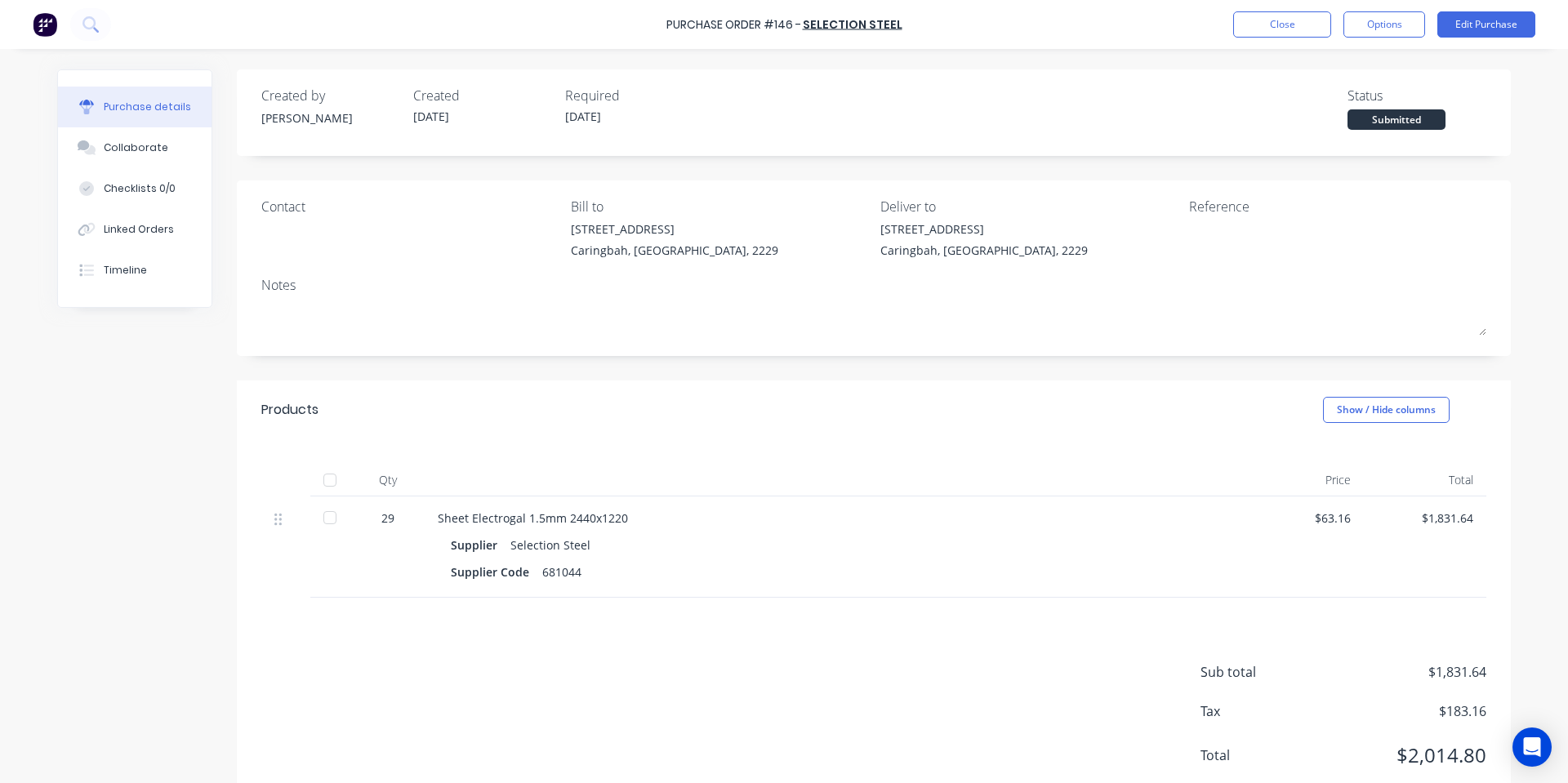
click at [1022, 151] on div "Created by [PERSON_NAME] Created [DATE] Required [DATE] Status Submitted" at bounding box center [874, 113] width 1274 height 87
click at [1275, 31] on button "Close" at bounding box center [1282, 25] width 98 height 27
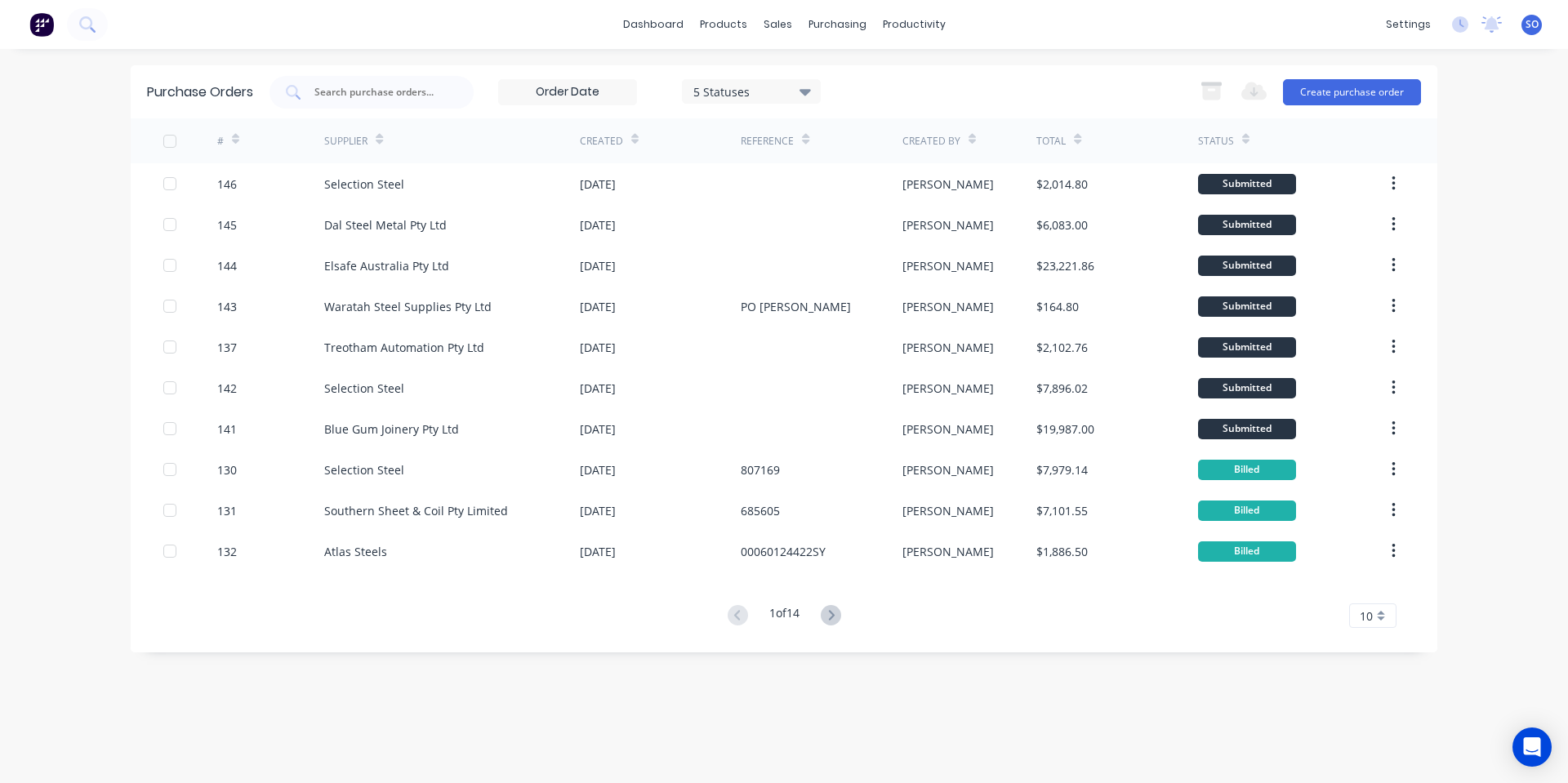
click at [1109, 59] on div "dashboard products sales purchasing productivity dashboard products Product Cat…" at bounding box center [784, 392] width 1568 height 783
